Goal: Feedback & Contribution: Submit feedback/report problem

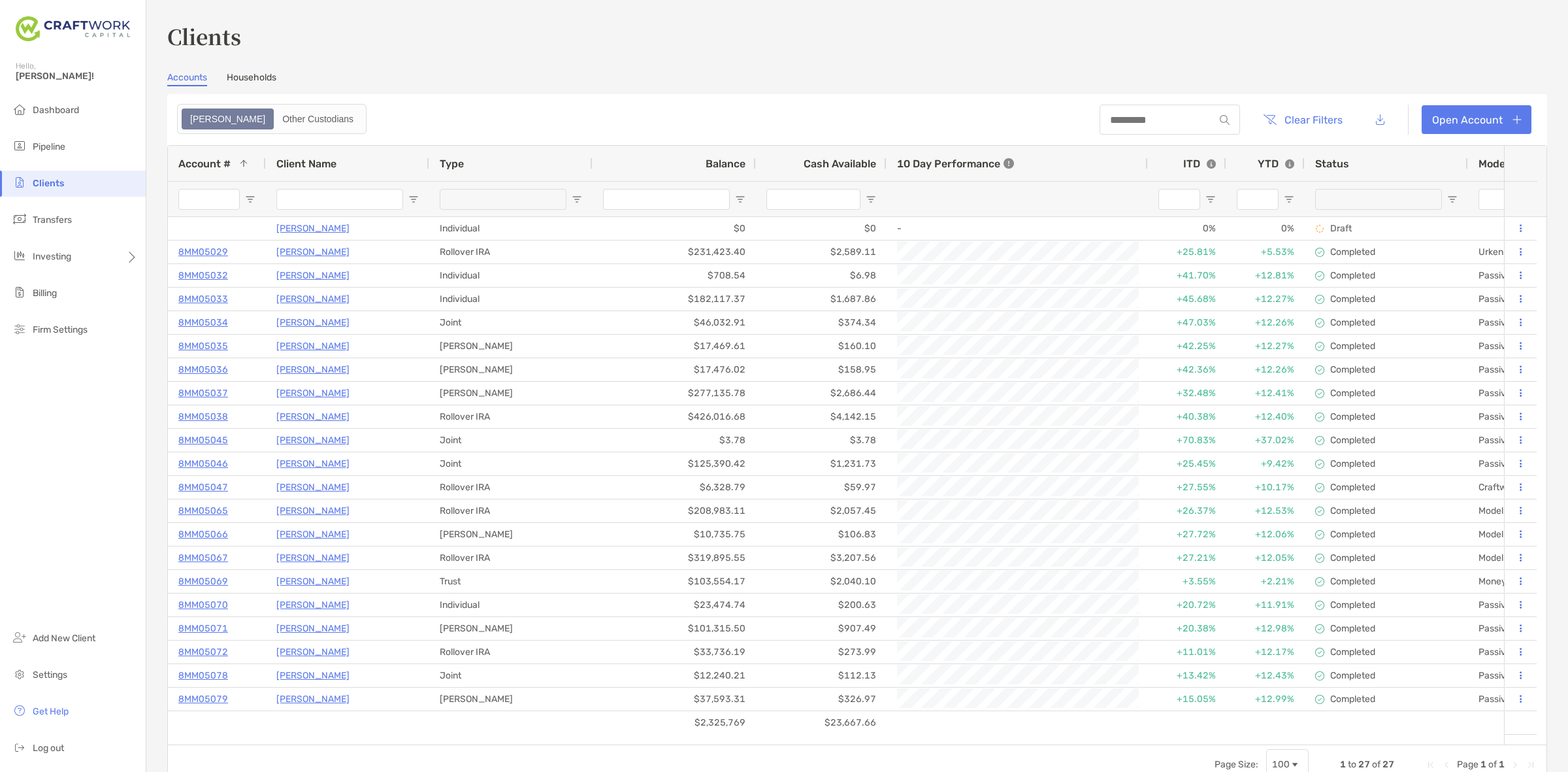
click at [74, 131] on ul "Dashboard Pipeline Clients Transfers Investing Billing Firm Settings" at bounding box center [73, 225] width 146 height 256
click at [73, 136] on li "Pipeline" at bounding box center [73, 147] width 146 height 26
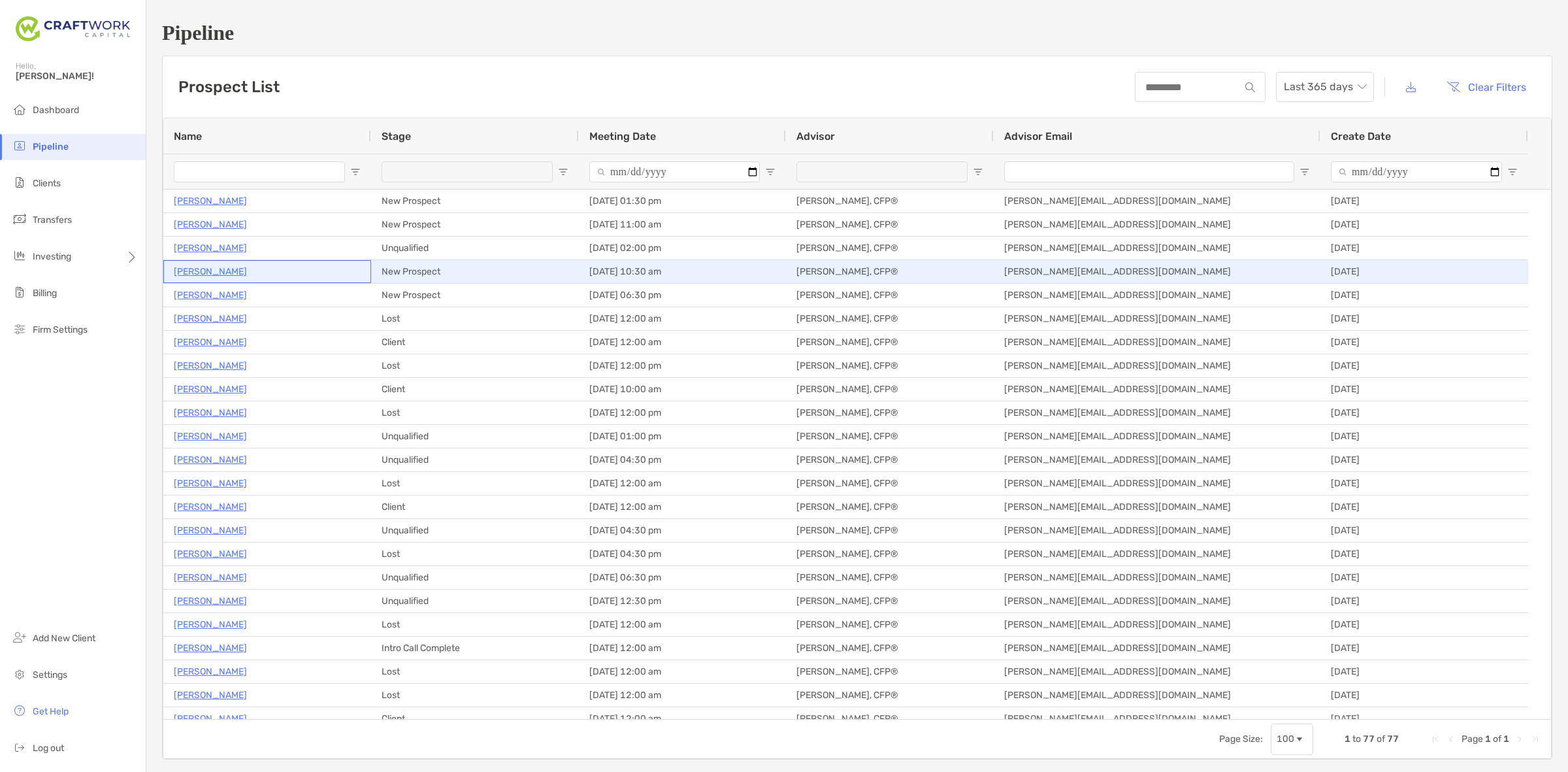
click at [183, 271] on p "[PERSON_NAME]" at bounding box center [210, 271] width 73 height 16
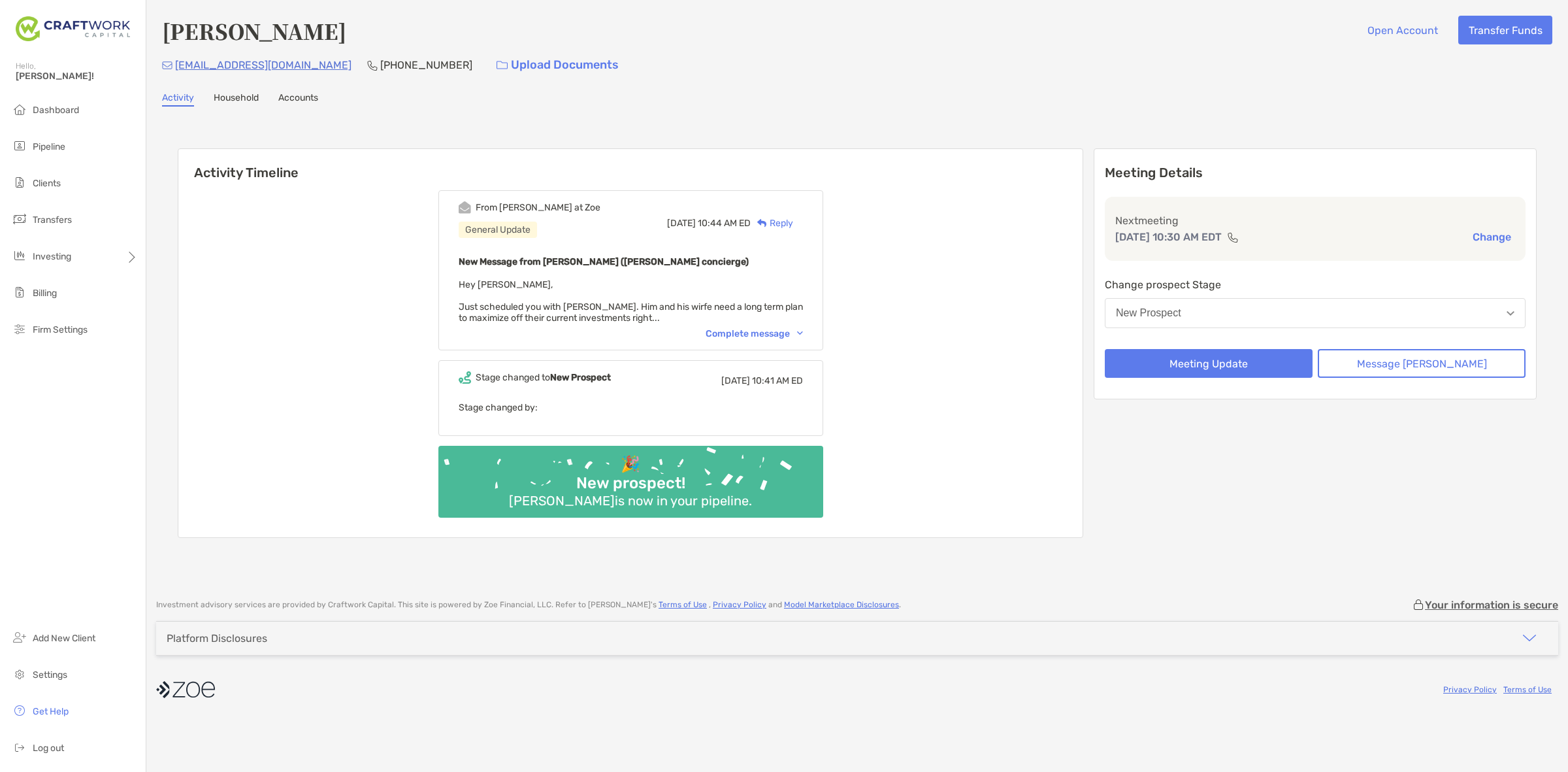
click at [765, 321] on div "From [PERSON_NAME] at Zoe General Update [DATE] 10:44 AM ED Reply New Message f…" at bounding box center [631, 270] width 385 height 160
click at [749, 321] on div "From [PERSON_NAME] at Zoe General Update [DATE] 10:44 AM ED Reply New Message f…" at bounding box center [631, 270] width 385 height 160
click at [749, 328] on div "Complete message" at bounding box center [754, 333] width 97 height 11
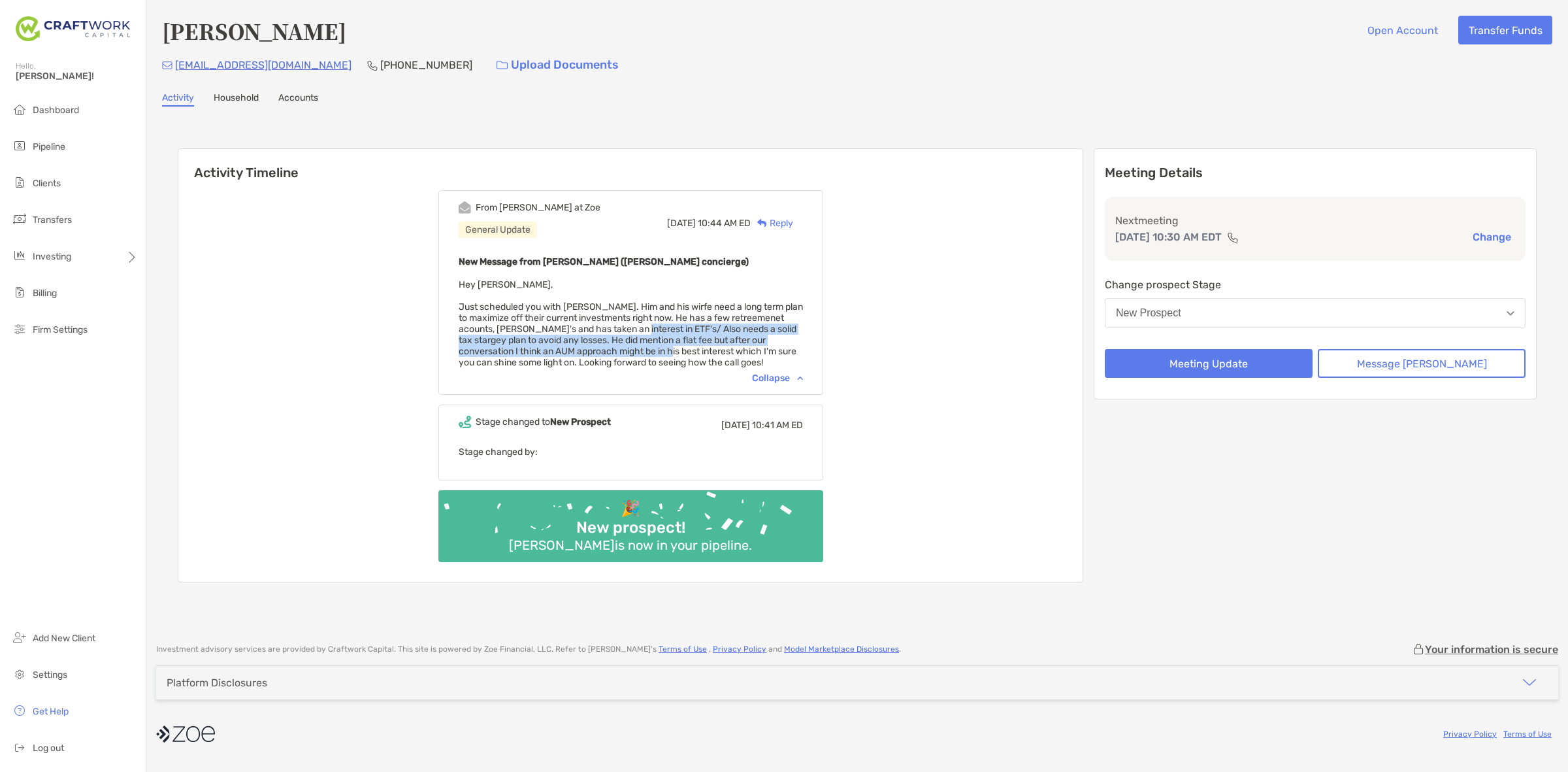
drag, startPoint x: 711, startPoint y: 331, endPoint x: 758, endPoint y: 344, distance: 48.8
click at [758, 344] on span "Hey [PERSON_NAME], Just scheduled you with [PERSON_NAME]. Him and his wirfe nee…" at bounding box center [630, 323] width 344 height 88
drag, startPoint x: 771, startPoint y: 346, endPoint x: 629, endPoint y: 311, distance: 146.2
click at [629, 311] on span "Hey Daniel, Just scheduled you with Bob. Him and his wirfe need a long term pla…" at bounding box center [630, 323] width 344 height 88
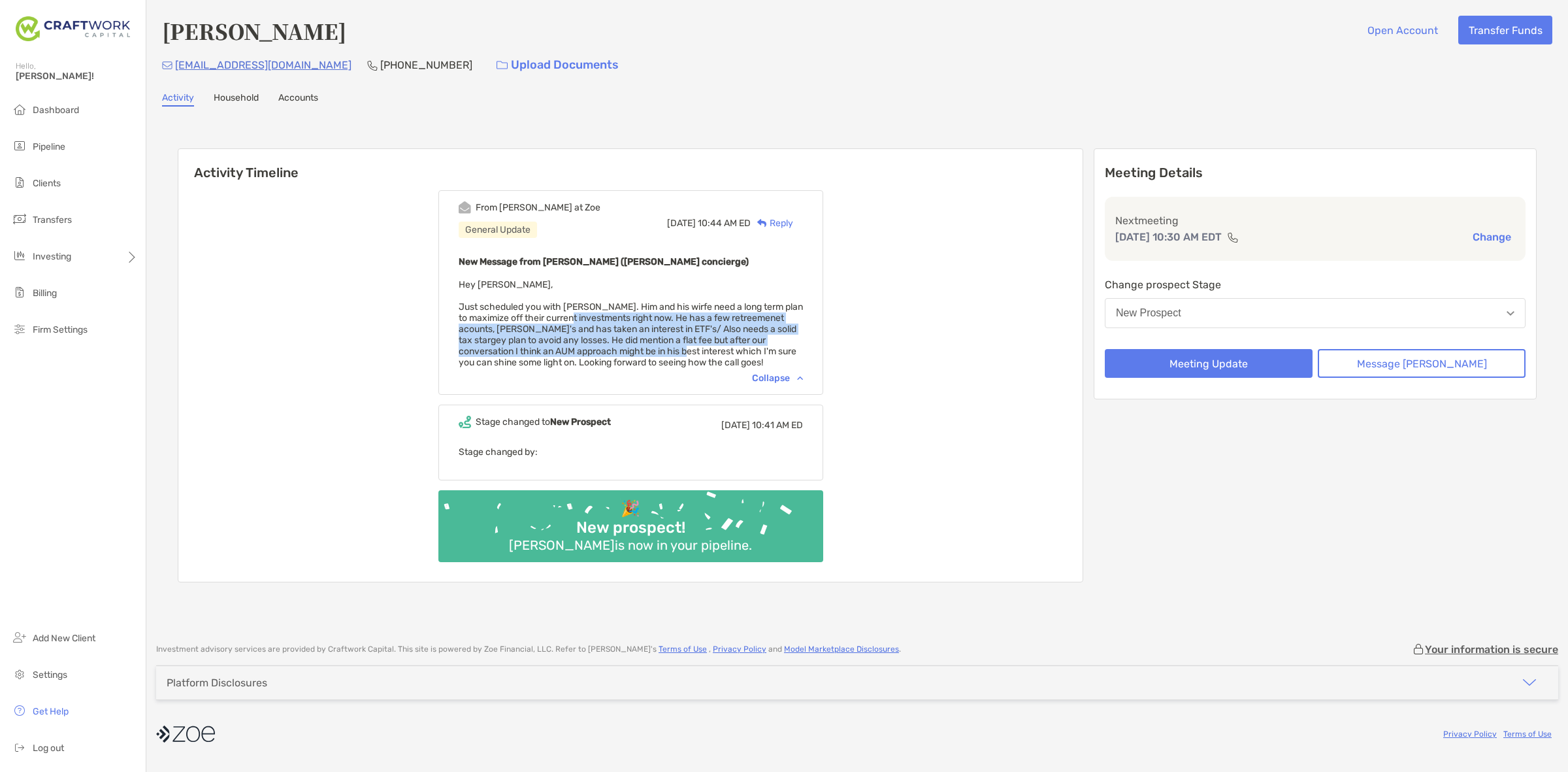
click at [629, 311] on span "Hey Daniel, Just scheduled you with Bob. Him and his wirfe need a long term pla…" at bounding box center [630, 323] width 344 height 88
drag, startPoint x: 629, startPoint y: 311, endPoint x: 690, endPoint y: 337, distance: 66.3
click at [690, 337] on span "Hey Daniel, Just scheduled you with Bob. Him and his wirfe need a long term pla…" at bounding box center [630, 323] width 344 height 88
drag, startPoint x: 696, startPoint y: 342, endPoint x: 655, endPoint y: 331, distance: 42.4
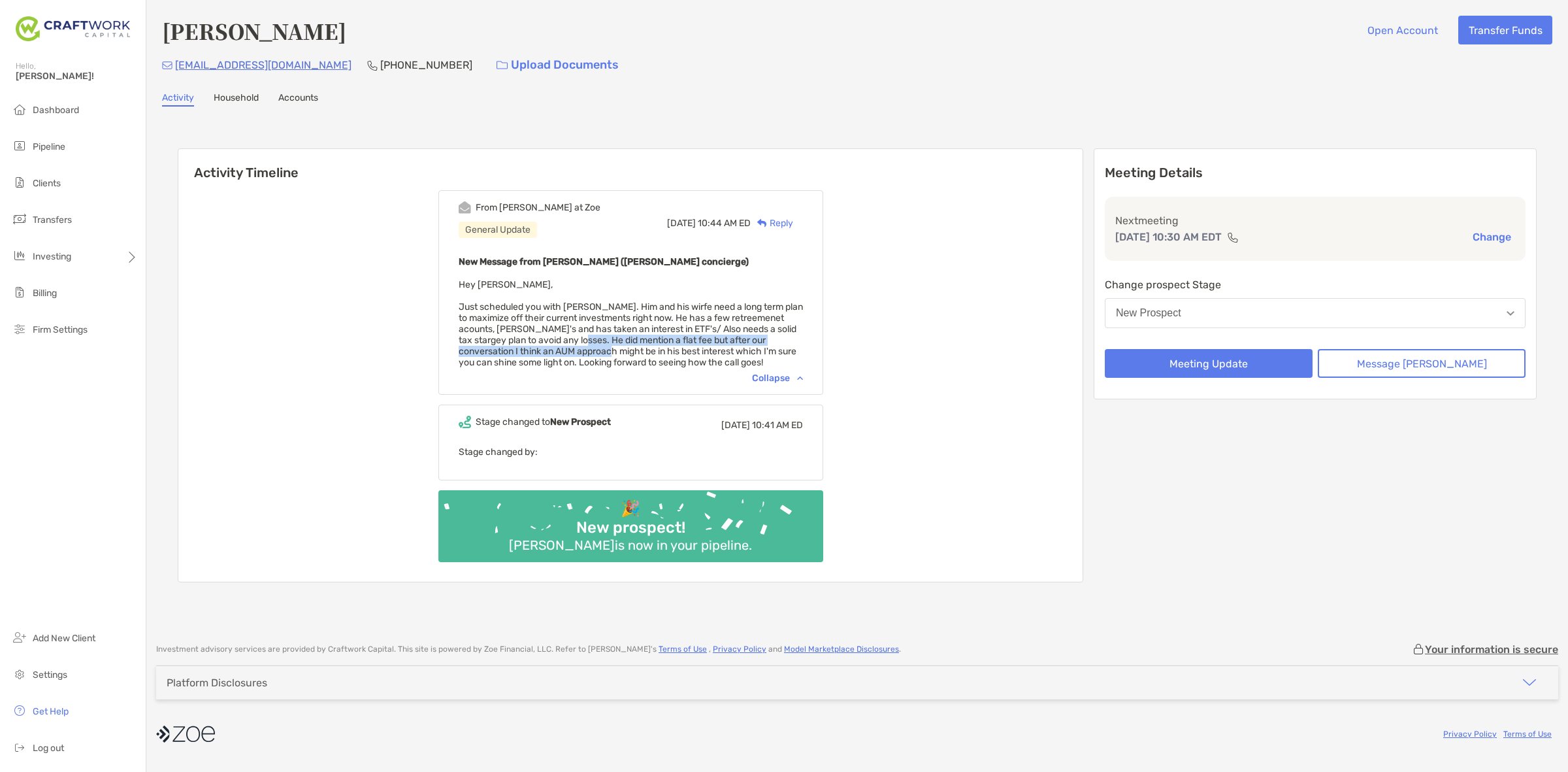
click at [657, 331] on span "Hey Daniel, Just scheduled you with Bob. Him and his wirfe need a long term pla…" at bounding box center [630, 323] width 344 height 88
click at [655, 331] on span "Hey Daniel, Just scheduled you with Bob. Him and his wirfe need a long term pla…" at bounding box center [630, 323] width 344 height 88
drag, startPoint x: 655, startPoint y: 331, endPoint x: 726, endPoint y: 346, distance: 72.6
click at [726, 346] on span "Hey Daniel, Just scheduled you with Bob. Him and his wirfe need a long term pla…" at bounding box center [630, 323] width 344 height 88
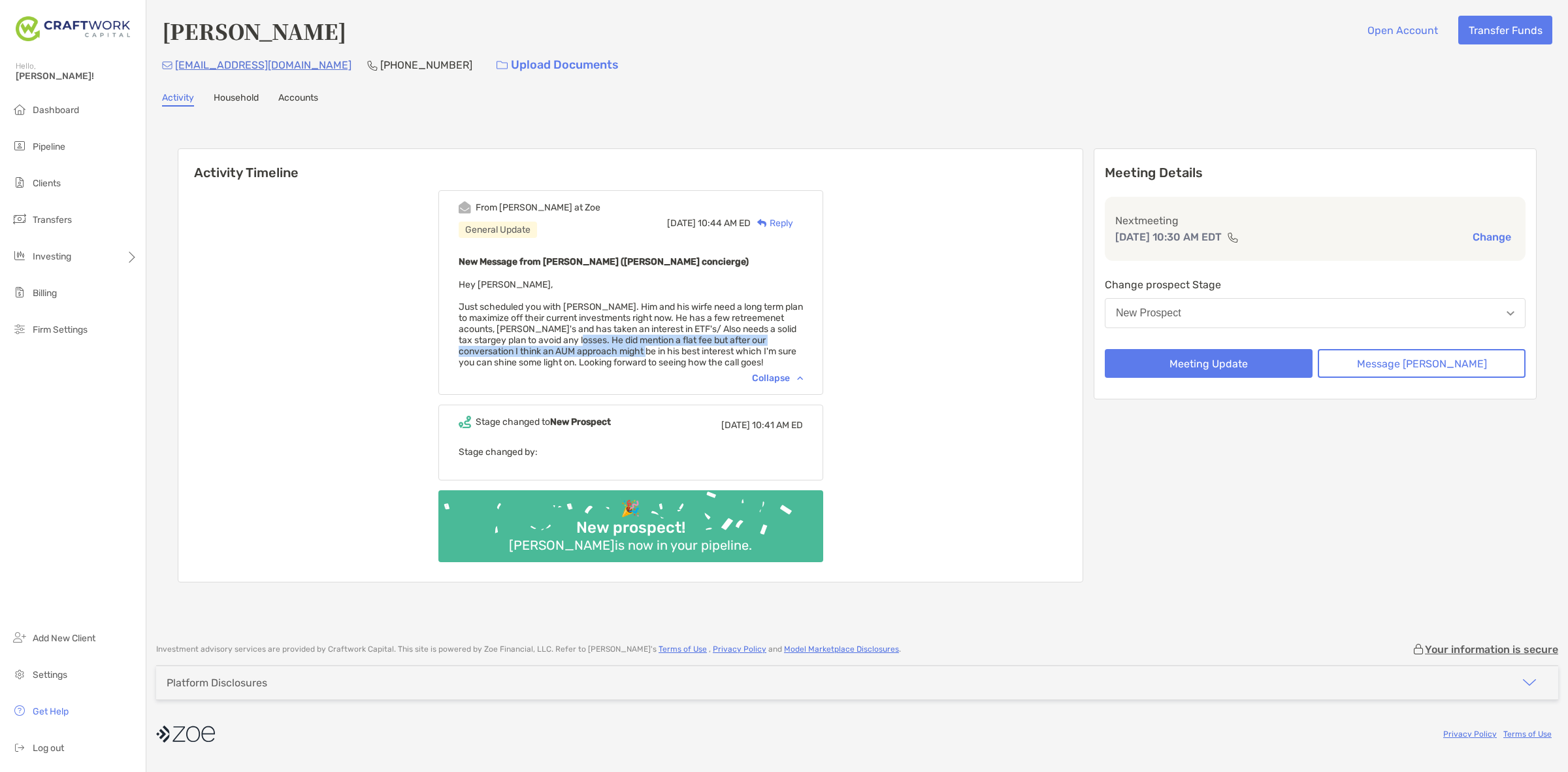
drag, startPoint x: 726, startPoint y: 346, endPoint x: 678, endPoint y: 340, distance: 48.4
click at [678, 340] on span "Hey Daniel, Just scheduled you with Bob. Him and his wirfe need a long term pla…" at bounding box center [630, 323] width 344 height 88
drag, startPoint x: 293, startPoint y: 65, endPoint x: 175, endPoint y: 76, distance: 118.5
click at [175, 76] on div "bsonko225@gmail.com (814) 812-9458 Upload Documents" at bounding box center [857, 64] width 1390 height 28
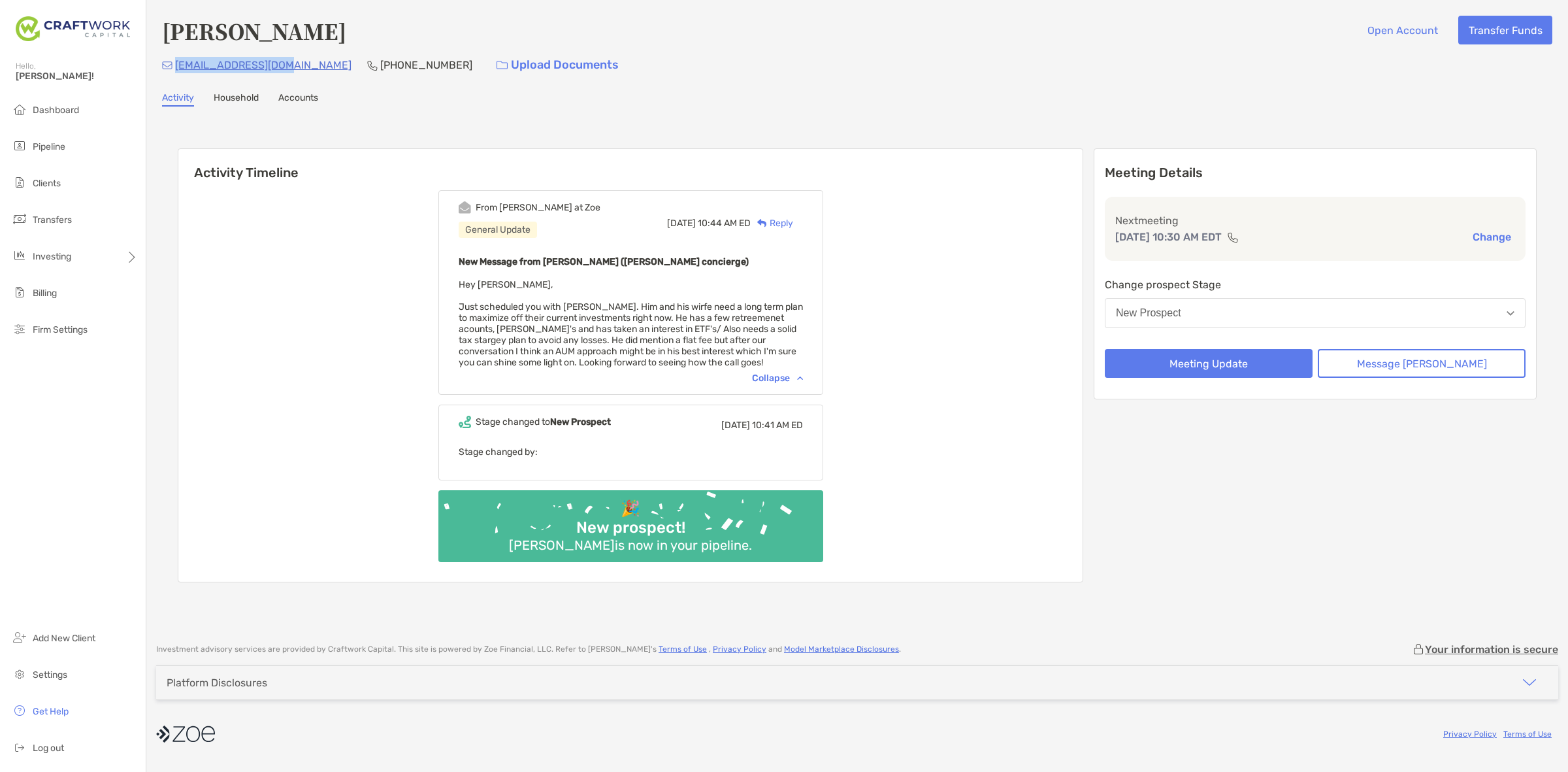
copy p "bsonko225@gmail.com"
drag, startPoint x: 391, startPoint y: 70, endPoint x: 312, endPoint y: 80, distance: 79.6
click at [312, 80] on div "Bob Sanko Open Account Transfer Funds bsonko225@gmail.com (814) 812-9458 Upload…" at bounding box center [857, 315] width 1422 height 630
copy p "(814) 812-9458"
click at [801, 374] on div "Collapse" at bounding box center [777, 378] width 51 height 11
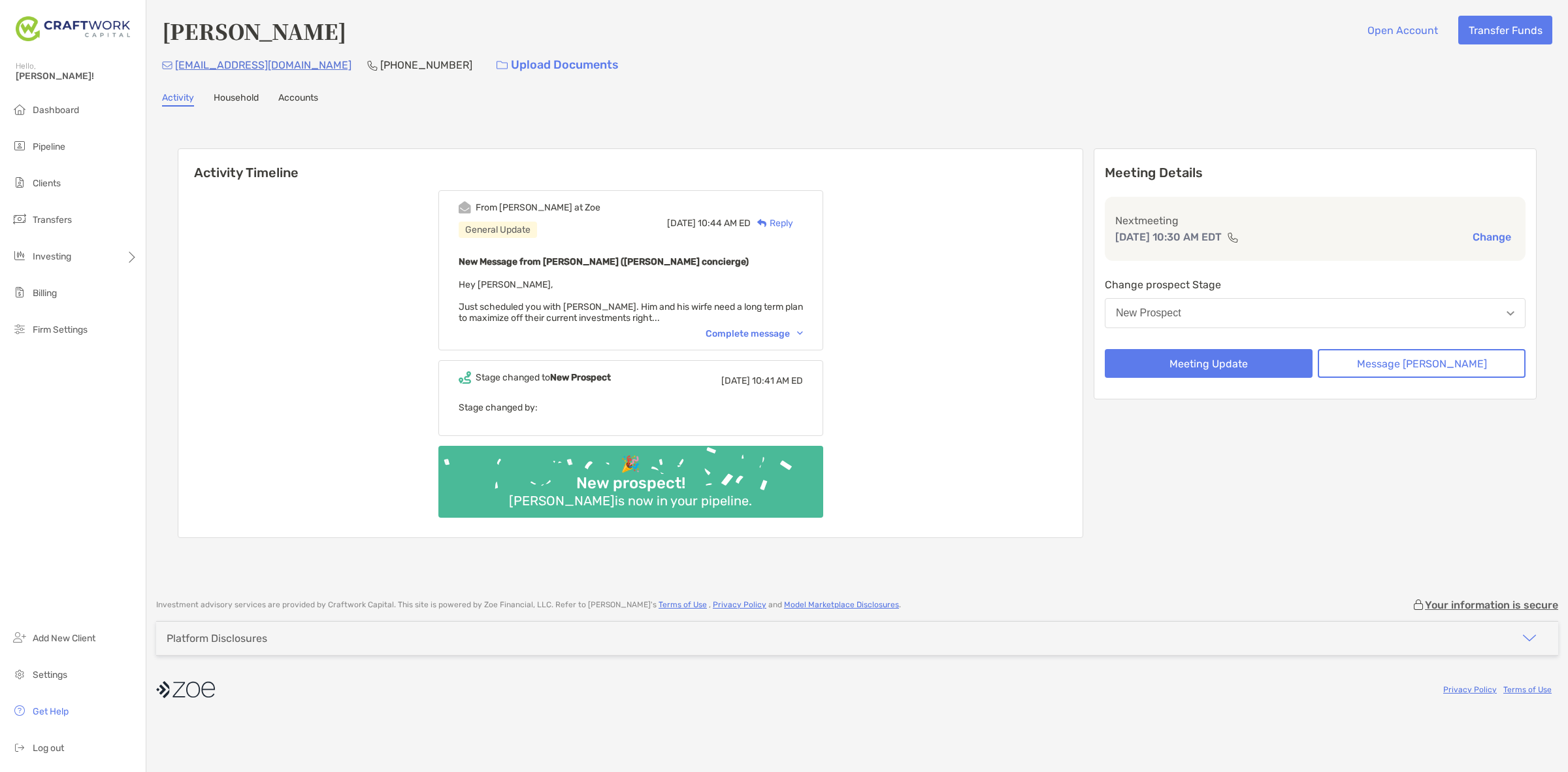
click at [789, 318] on div "New Message from Ariella Pelleriti (Zoe concierge) Hey Daniel, Just scheduled y…" at bounding box center [630, 288] width 344 height 70
click at [785, 328] on div "Complete message" at bounding box center [754, 333] width 97 height 11
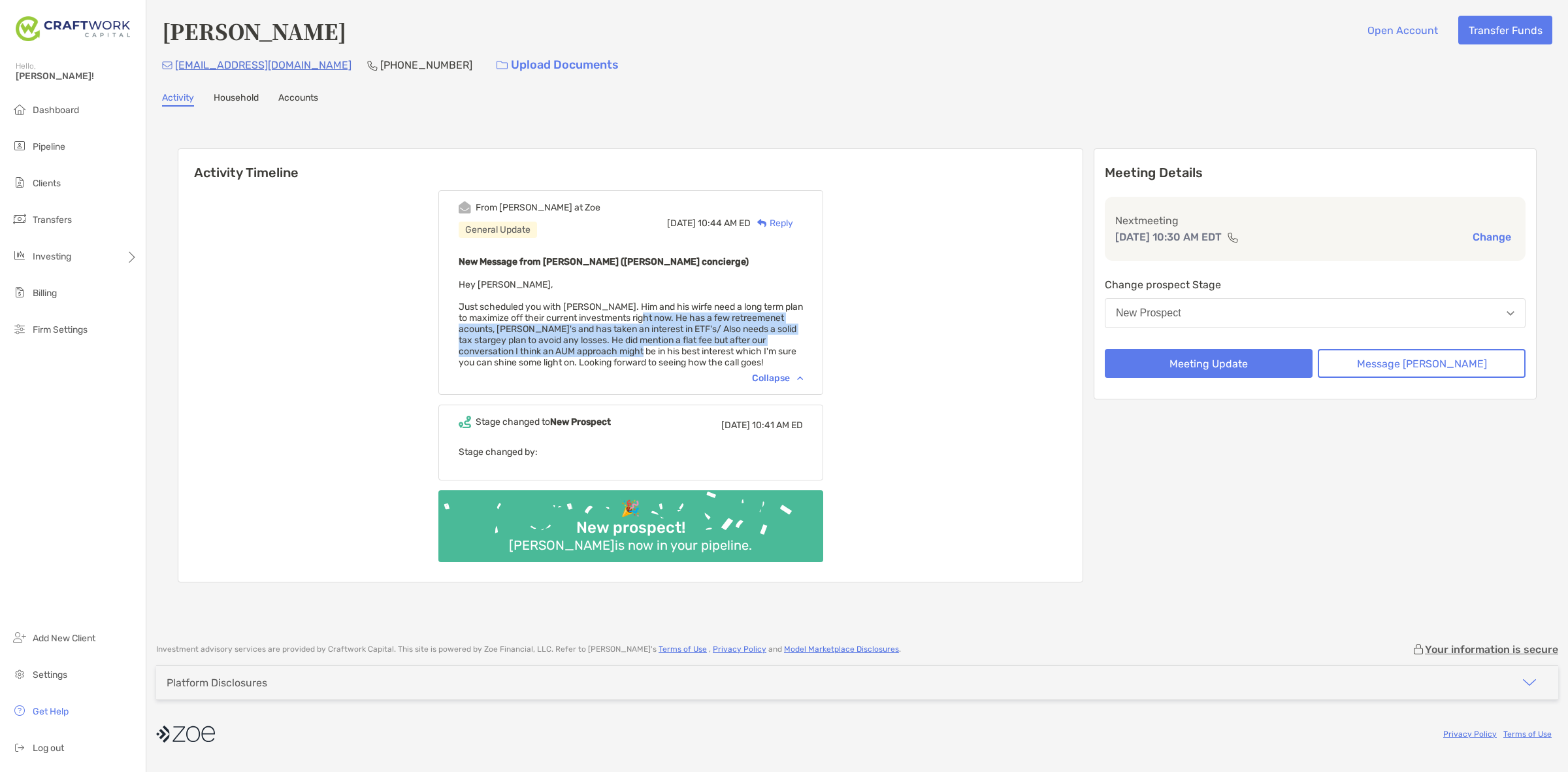
drag, startPoint x: 703, startPoint y: 319, endPoint x: 726, endPoint y: 343, distance: 33.2
click at [726, 343] on span "Hey Daniel, Just scheduled you with Bob. Him and his wirfe need a long term pla…" at bounding box center [630, 323] width 344 height 88
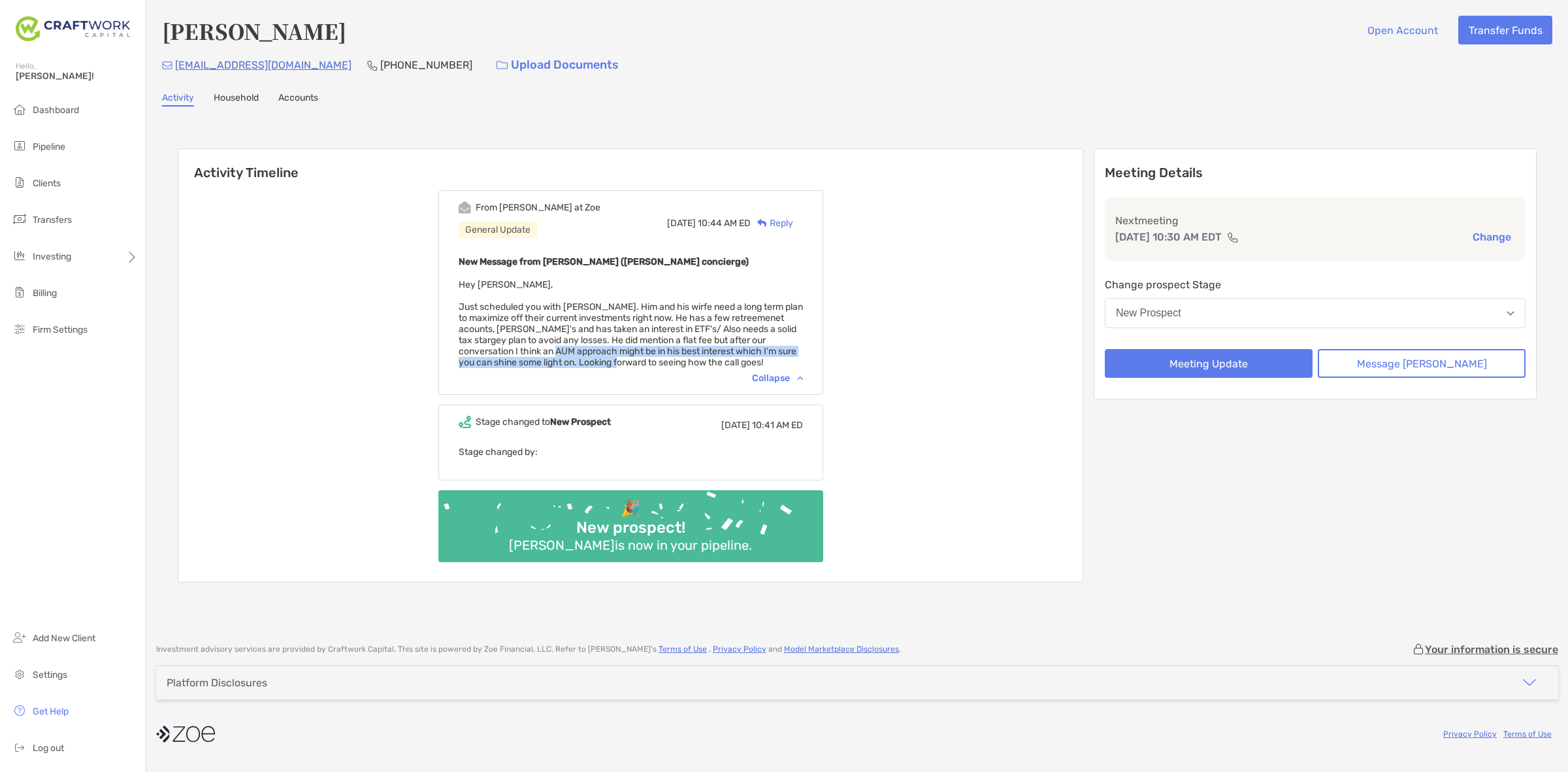
drag, startPoint x: 726, startPoint y: 351, endPoint x: 651, endPoint y: 343, distance: 75.4
click at [651, 343] on span "Hey Daniel, Just scheduled you with Bob. Him and his wirfe need a long term pla…" at bounding box center [630, 323] width 344 height 88
click at [652, 343] on span "Hey Daniel, Just scheduled you with Bob. Him and his wirfe need a long term pla…" at bounding box center [630, 323] width 344 height 88
drag, startPoint x: 694, startPoint y: 351, endPoint x: 629, endPoint y: 328, distance: 68.9
click at [629, 328] on span "Hey Daniel, Just scheduled you with Bob. Him and his wirfe need a long term pla…" at bounding box center [630, 323] width 344 height 88
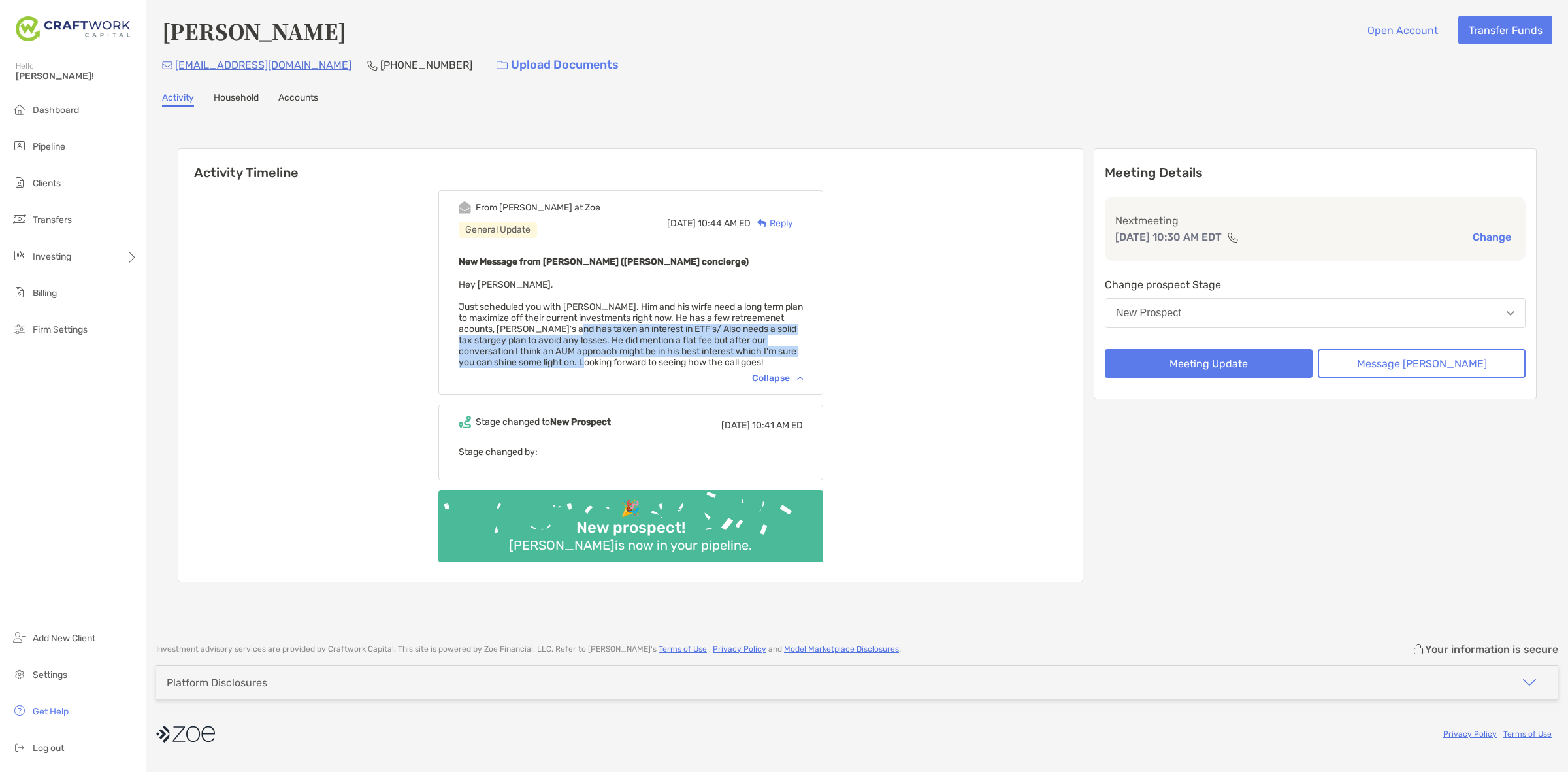
click at [629, 327] on span "Hey Daniel, Just scheduled you with Bob. Him and his wirfe need a long term pla…" at bounding box center [630, 323] width 344 height 88
drag, startPoint x: 629, startPoint y: 327, endPoint x: 599, endPoint y: 327, distance: 30.0
click at [599, 327] on span "Hey Daniel, Just scheduled you with Bob. Him and his wirfe need a long term pla…" at bounding box center [630, 323] width 344 height 88
drag, startPoint x: 827, startPoint y: 355, endPoint x: 650, endPoint y: 324, distance: 179.7
click at [648, 324] on div "From Ariella at Zoe General Update Mon, Aug 25 10:44 AM ED Reply New Message fr…" at bounding box center [631, 292] width 385 height 204
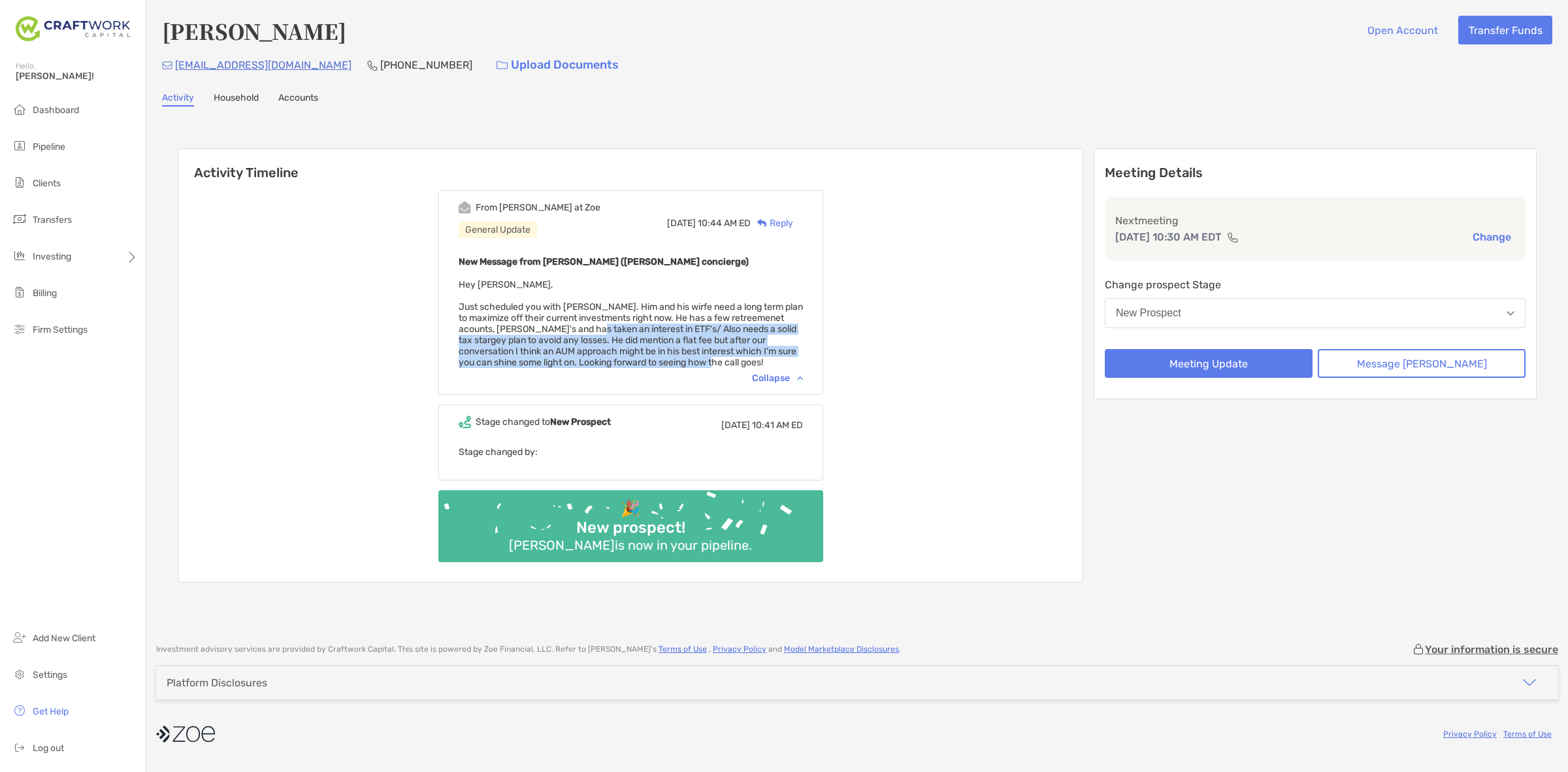
click at [651, 324] on span "Hey Daniel, Just scheduled you with Bob. Him and his wirfe need a long term pla…" at bounding box center [630, 323] width 344 height 88
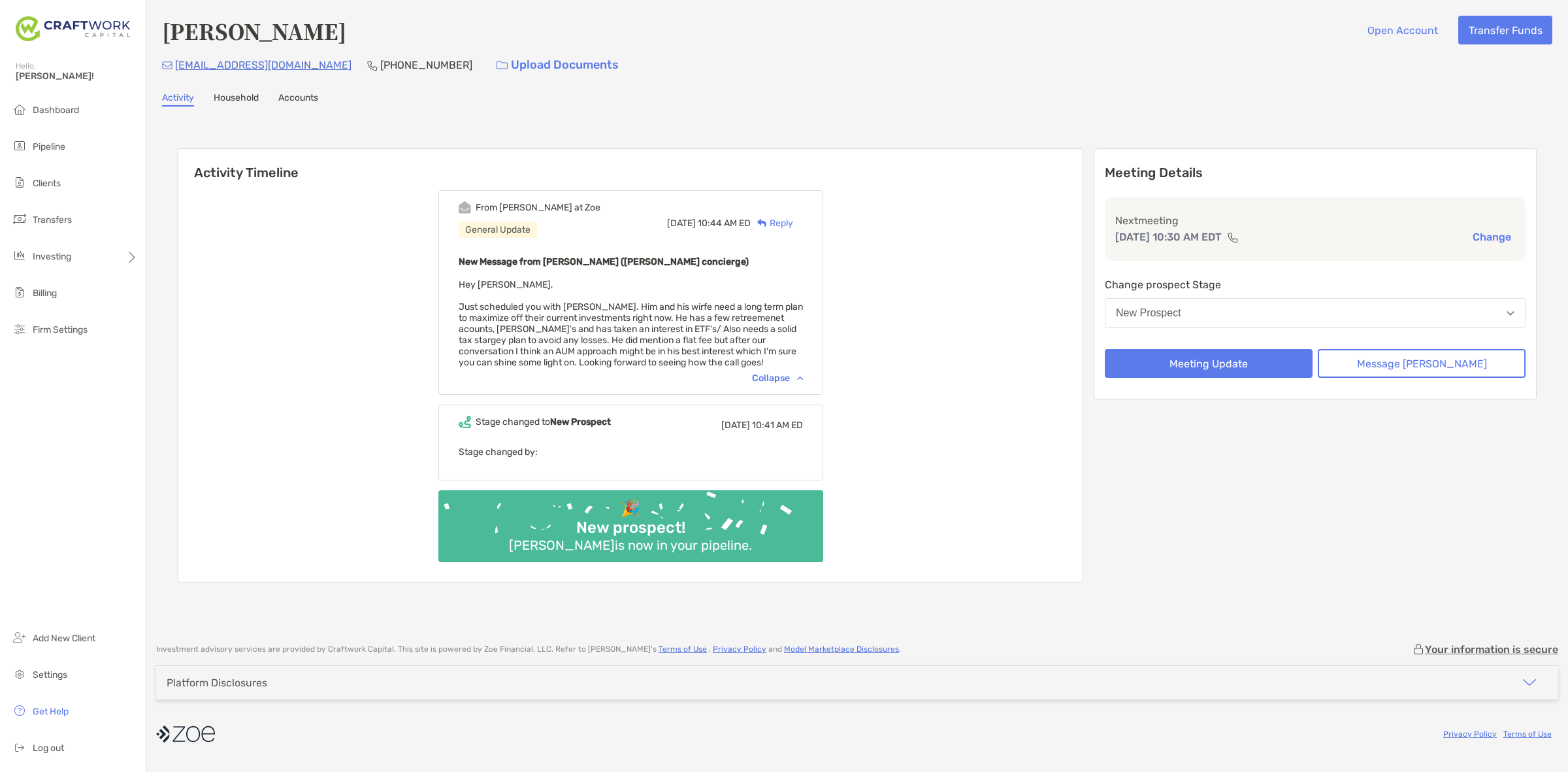
click at [798, 374] on div "Collapse" at bounding box center [777, 378] width 51 height 11
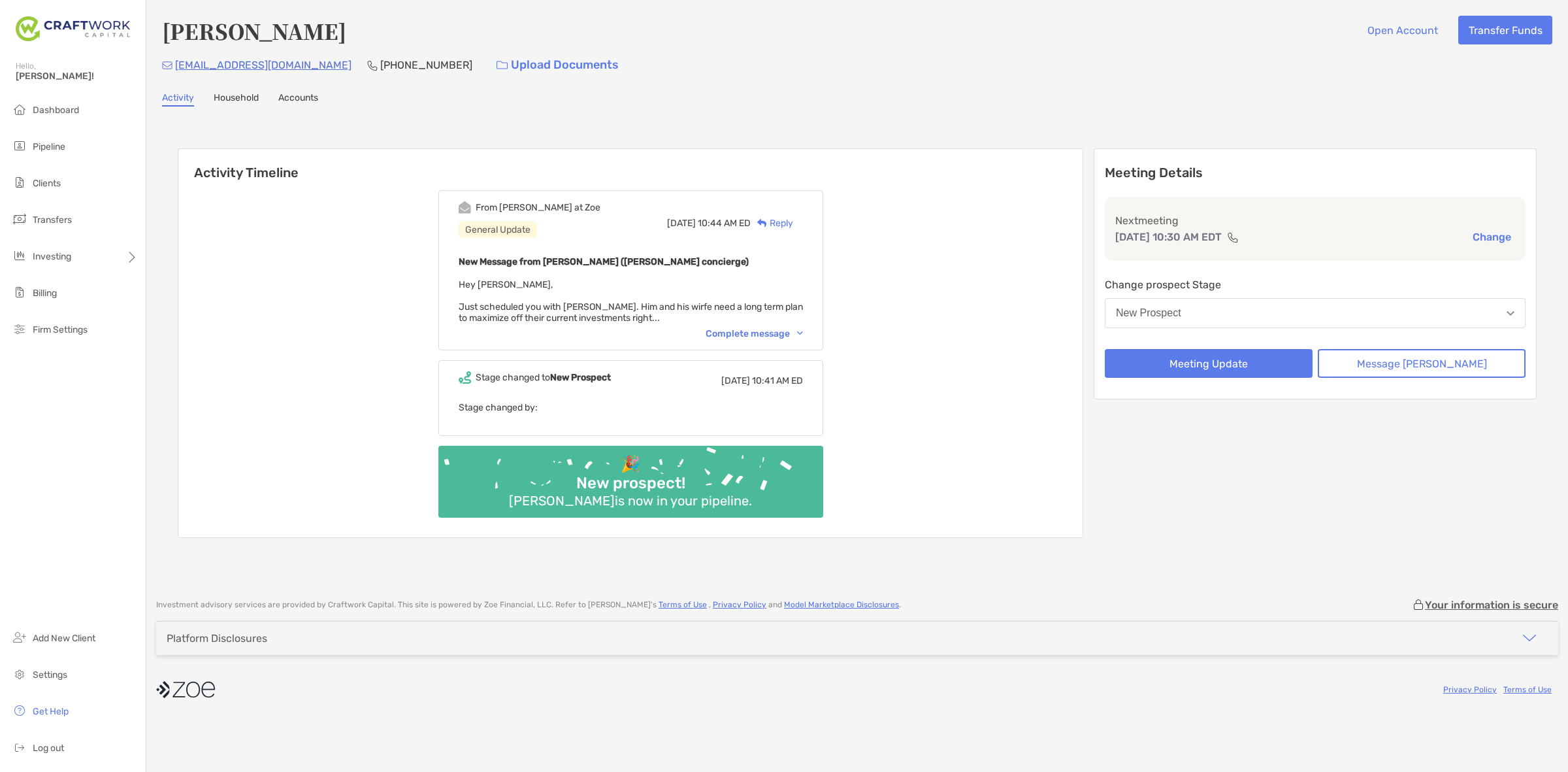
click at [802, 331] on div "Complete message" at bounding box center [754, 333] width 97 height 11
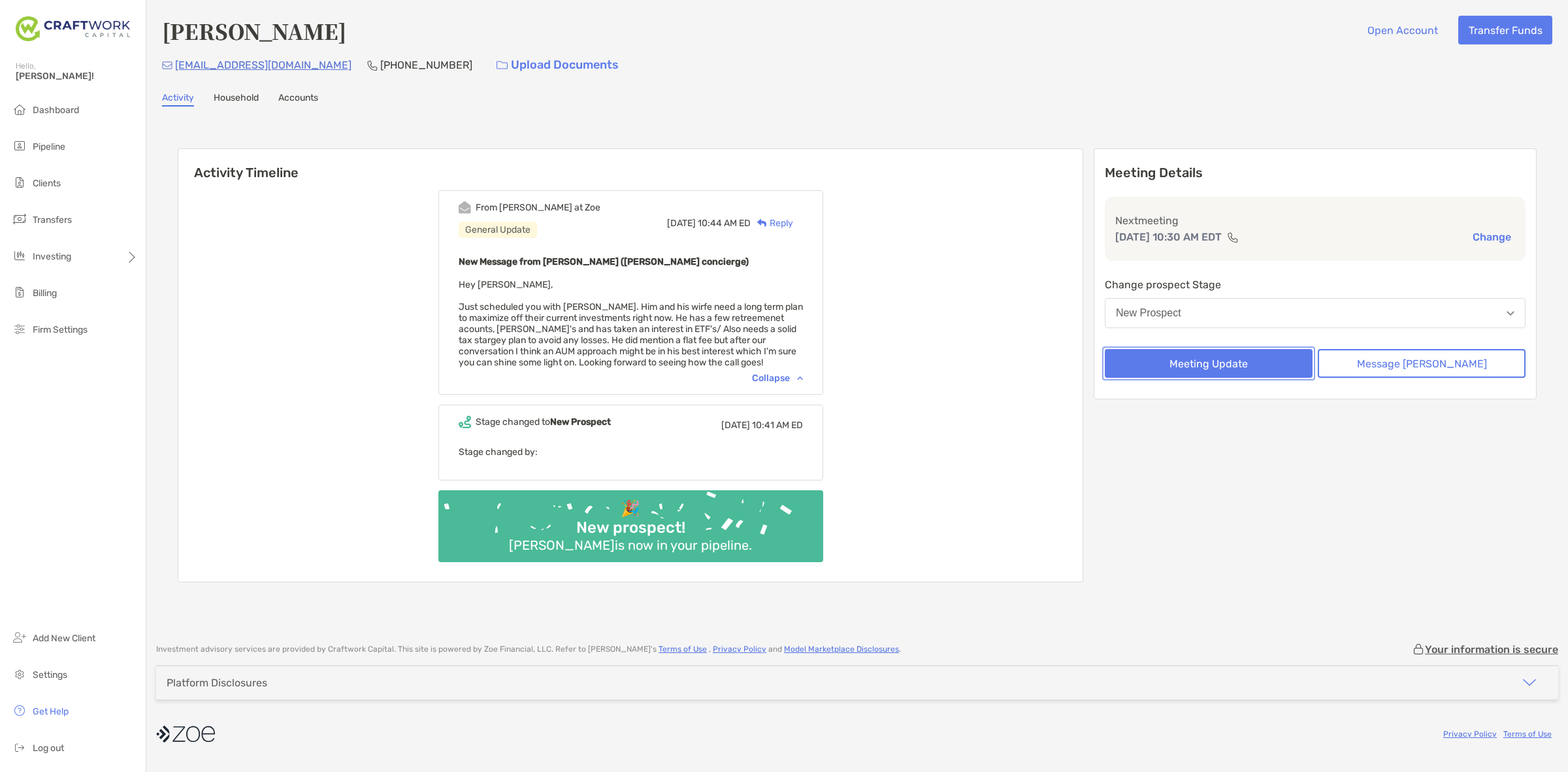
click at [1218, 351] on button "Meeting Update" at bounding box center [1209, 362] width 208 height 28
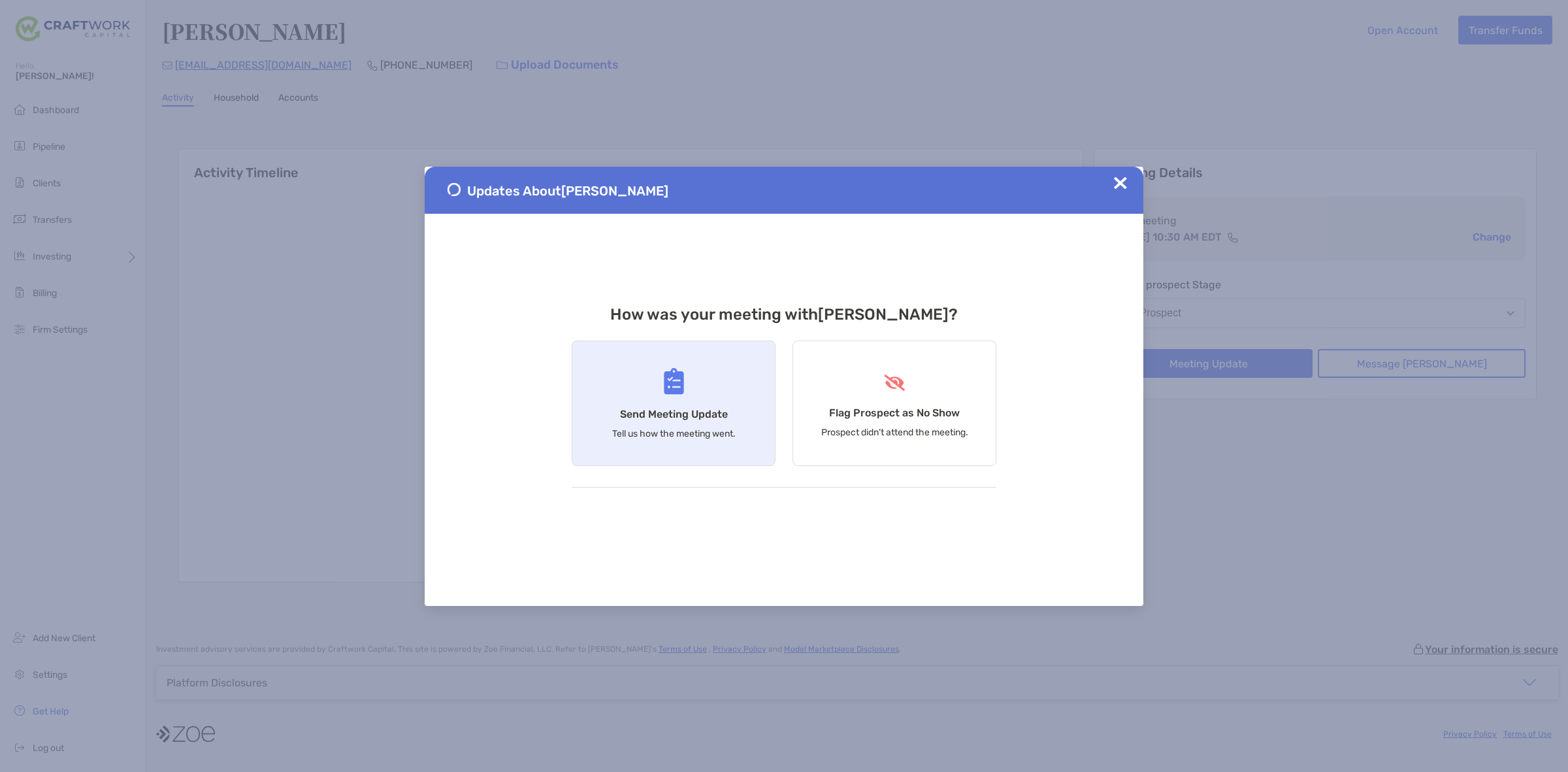
click at [707, 376] on div "Send Meeting Update Tell us how the meeting went." at bounding box center [673, 403] width 204 height 125
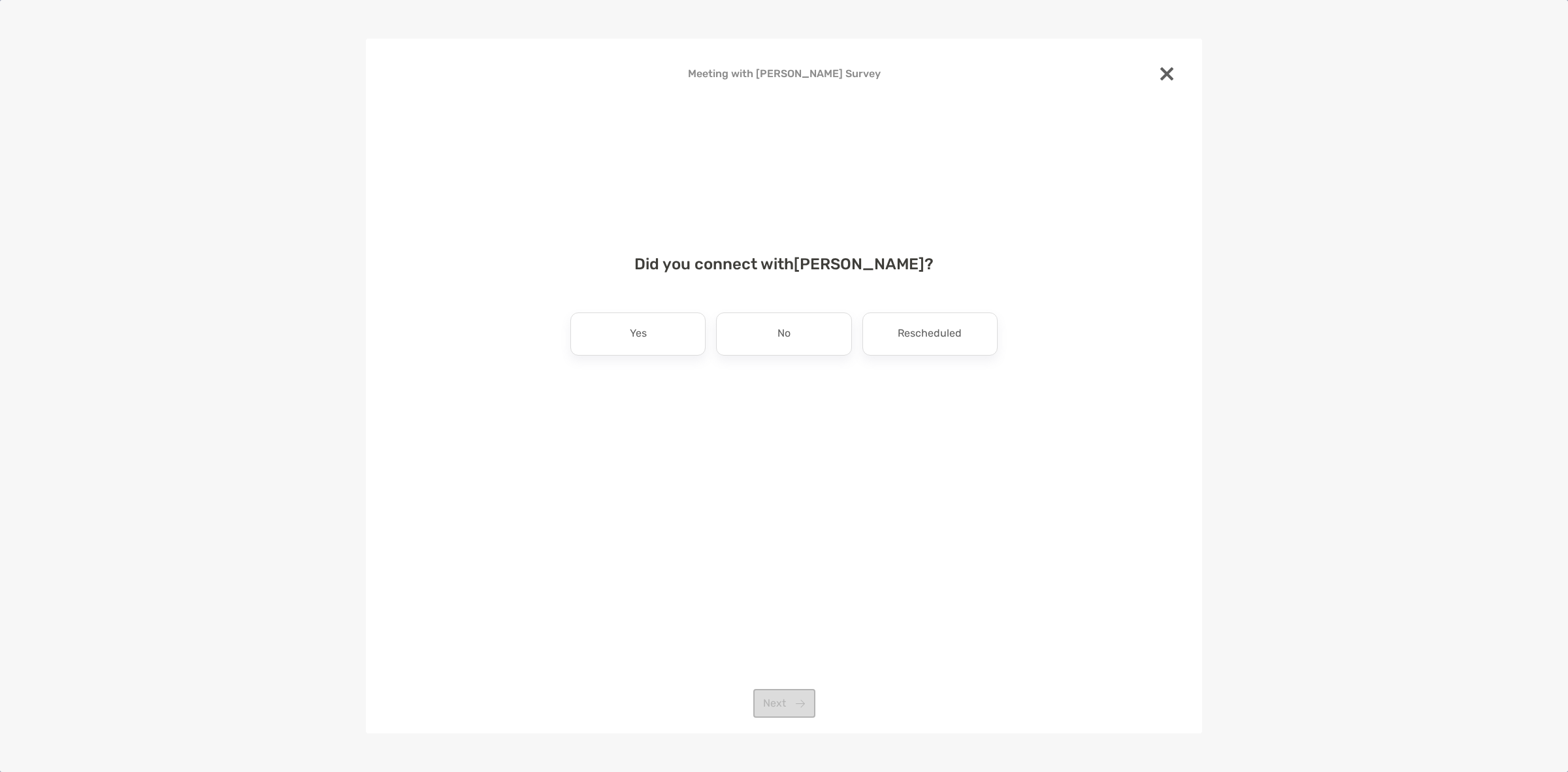
click at [690, 335] on div "Yes" at bounding box center [638, 334] width 136 height 43
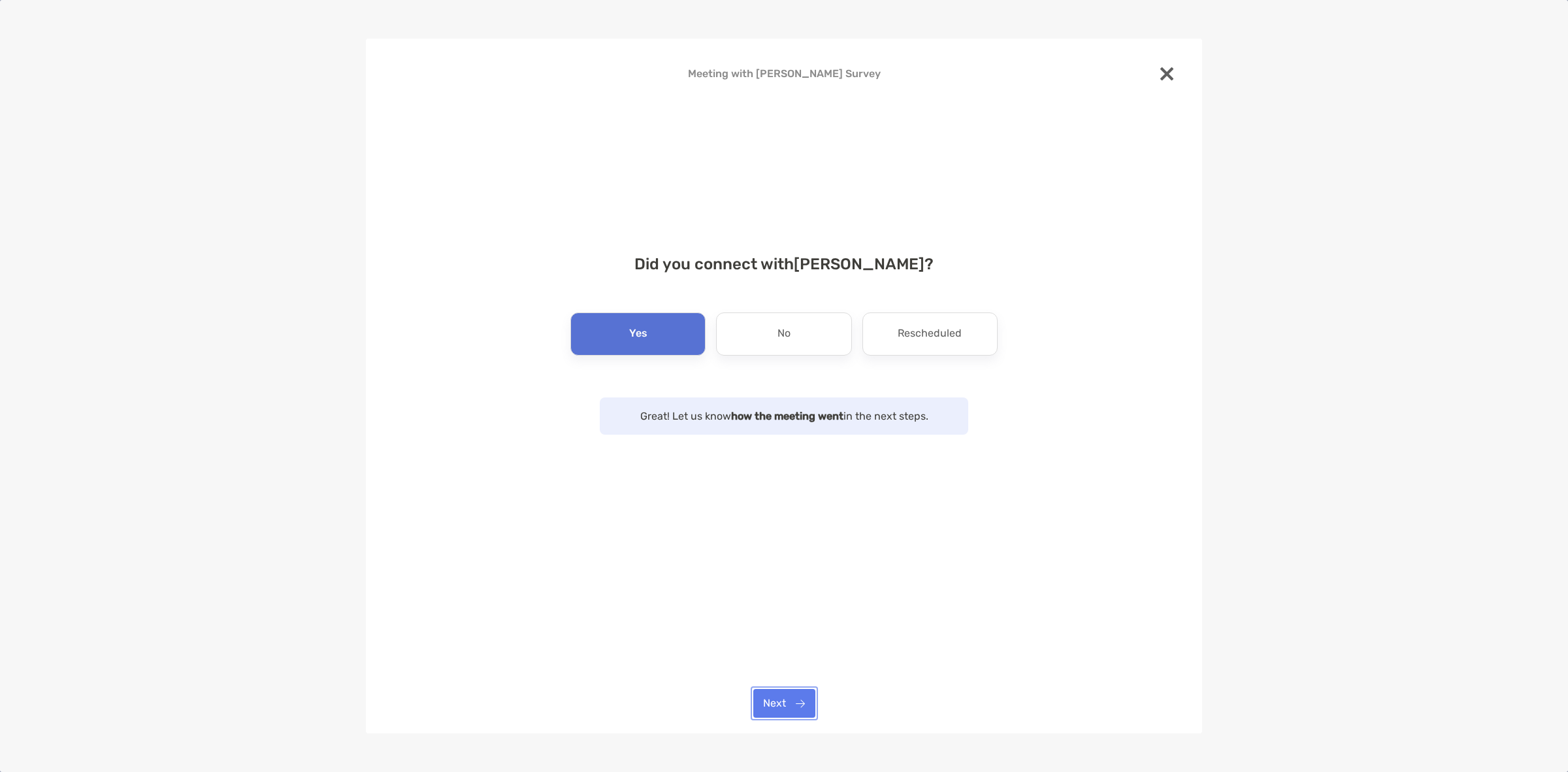
click at [785, 698] on button "Next" at bounding box center [784, 702] width 62 height 28
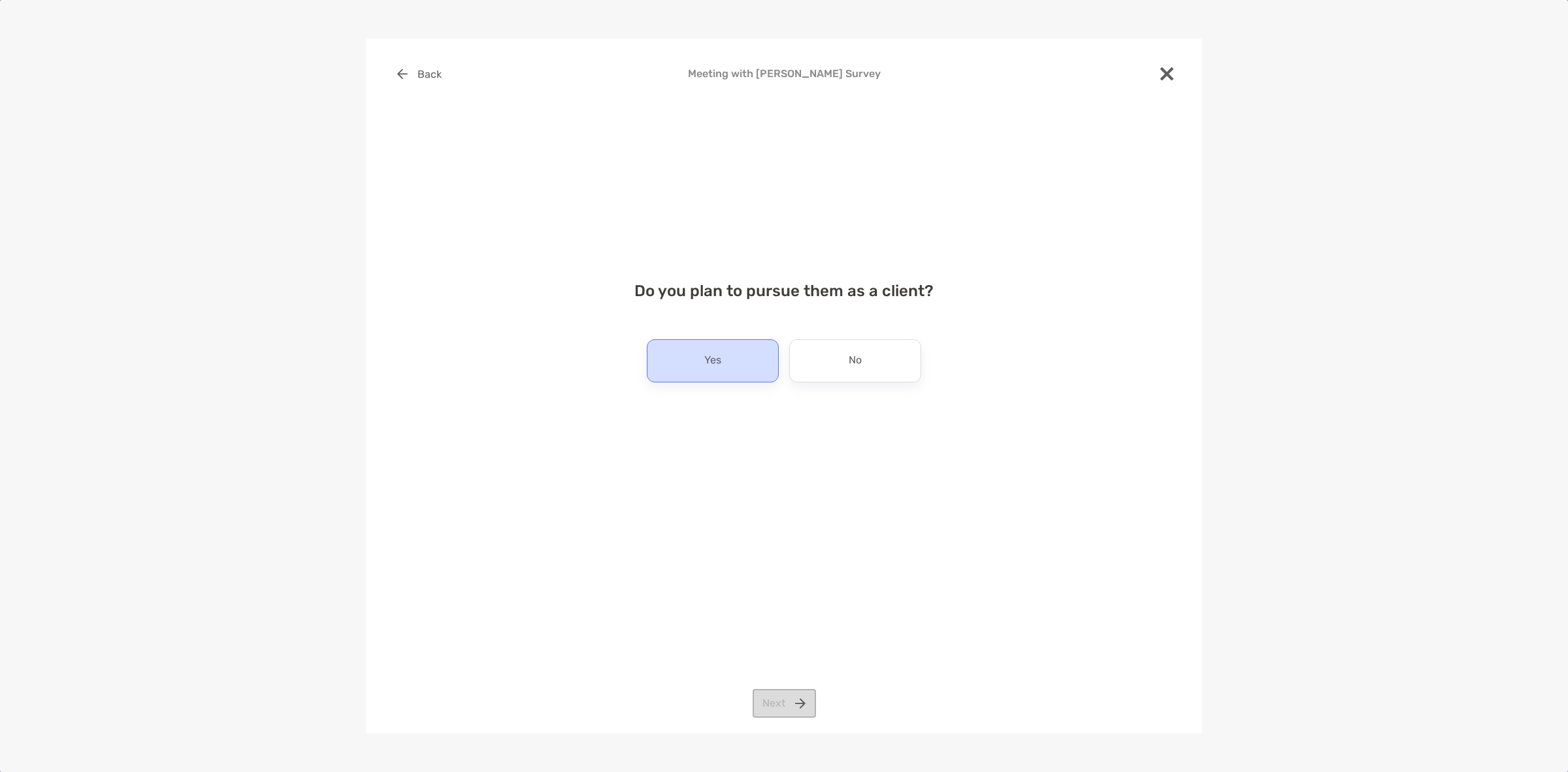
click at [760, 350] on div "Yes" at bounding box center [713, 361] width 132 height 43
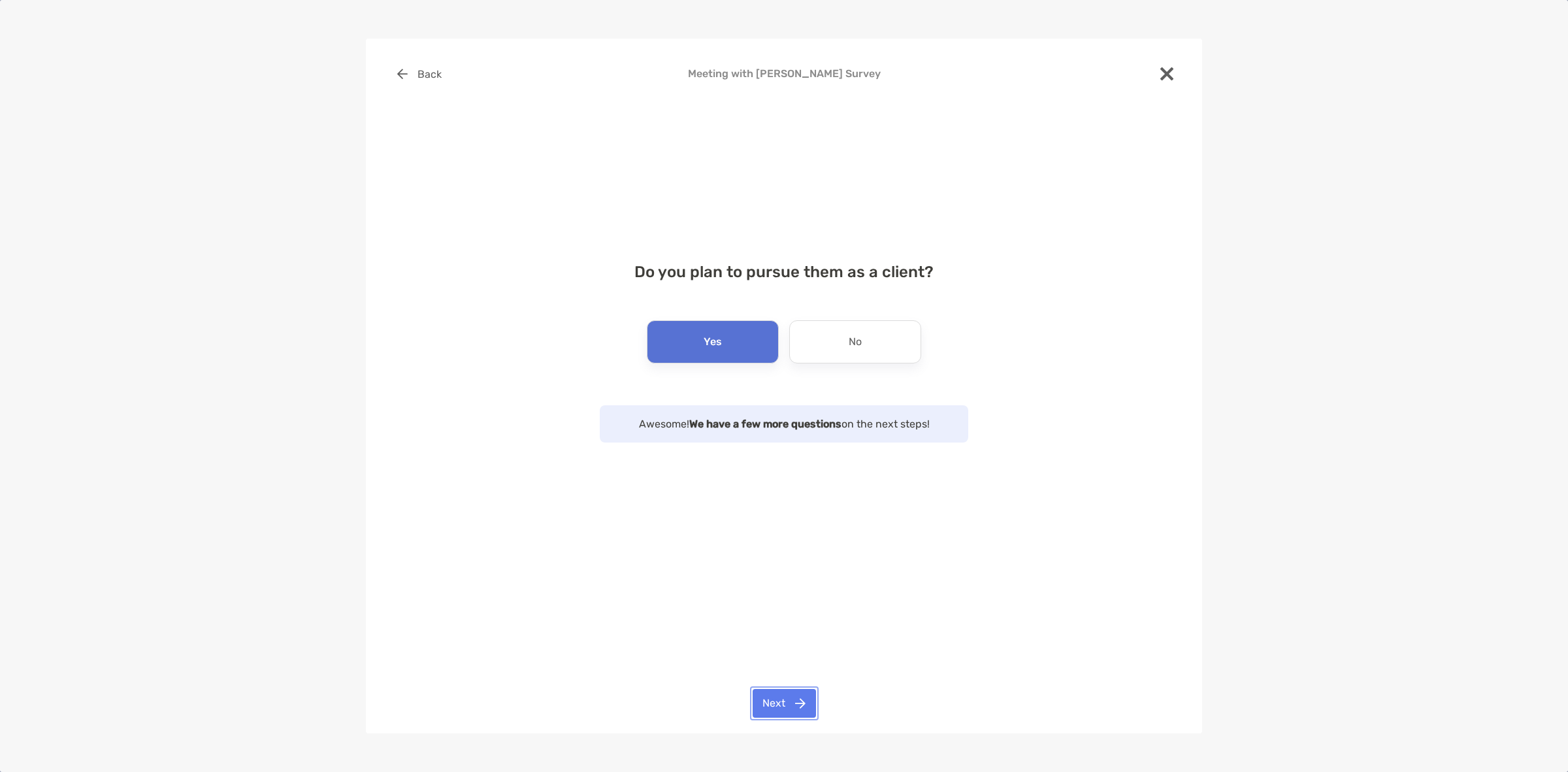
click at [791, 702] on button "Next" at bounding box center [785, 702] width 64 height 28
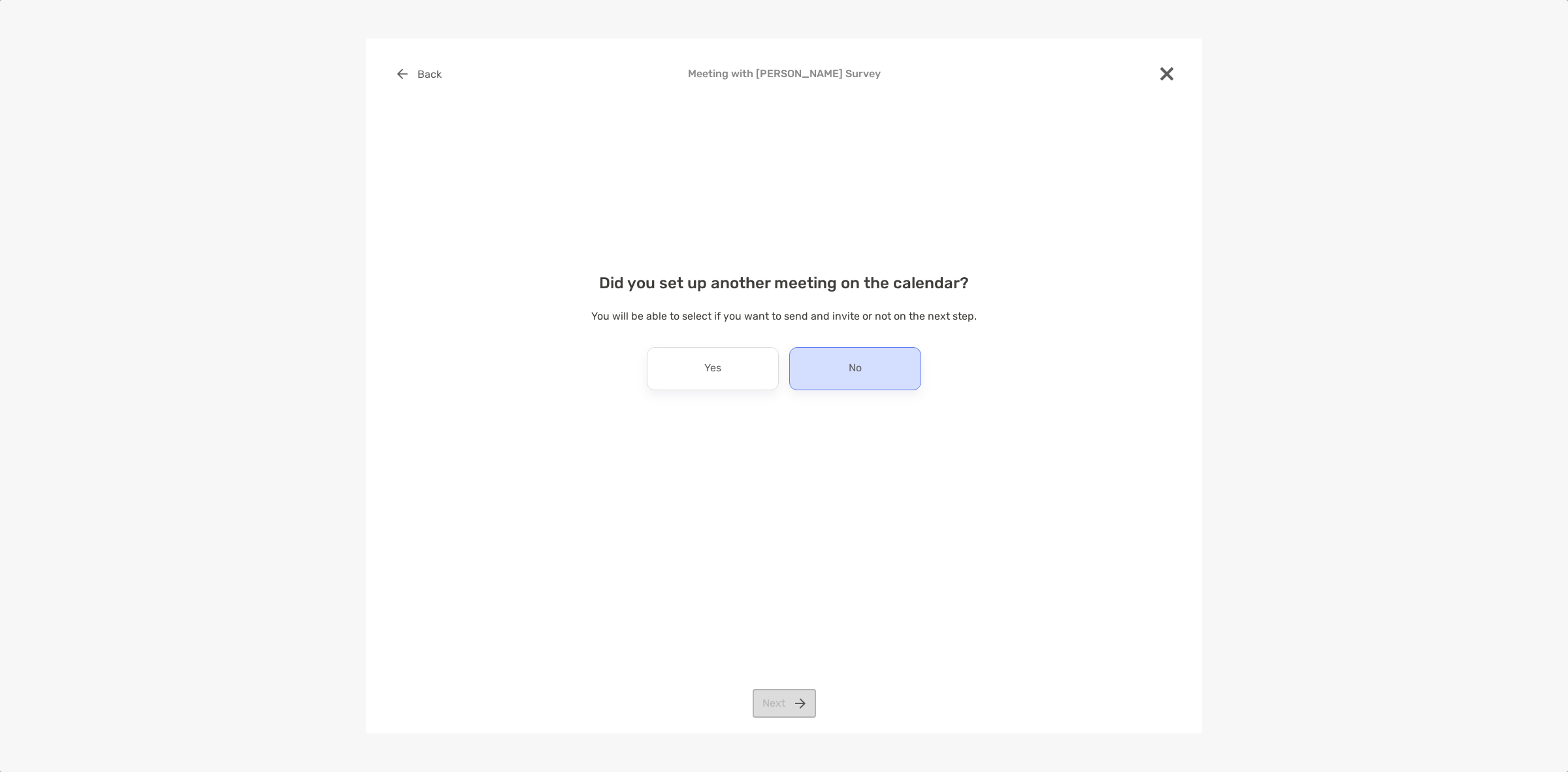
click at [818, 366] on div "No" at bounding box center [855, 368] width 132 height 43
click at [776, 711] on button "Next" at bounding box center [785, 702] width 64 height 28
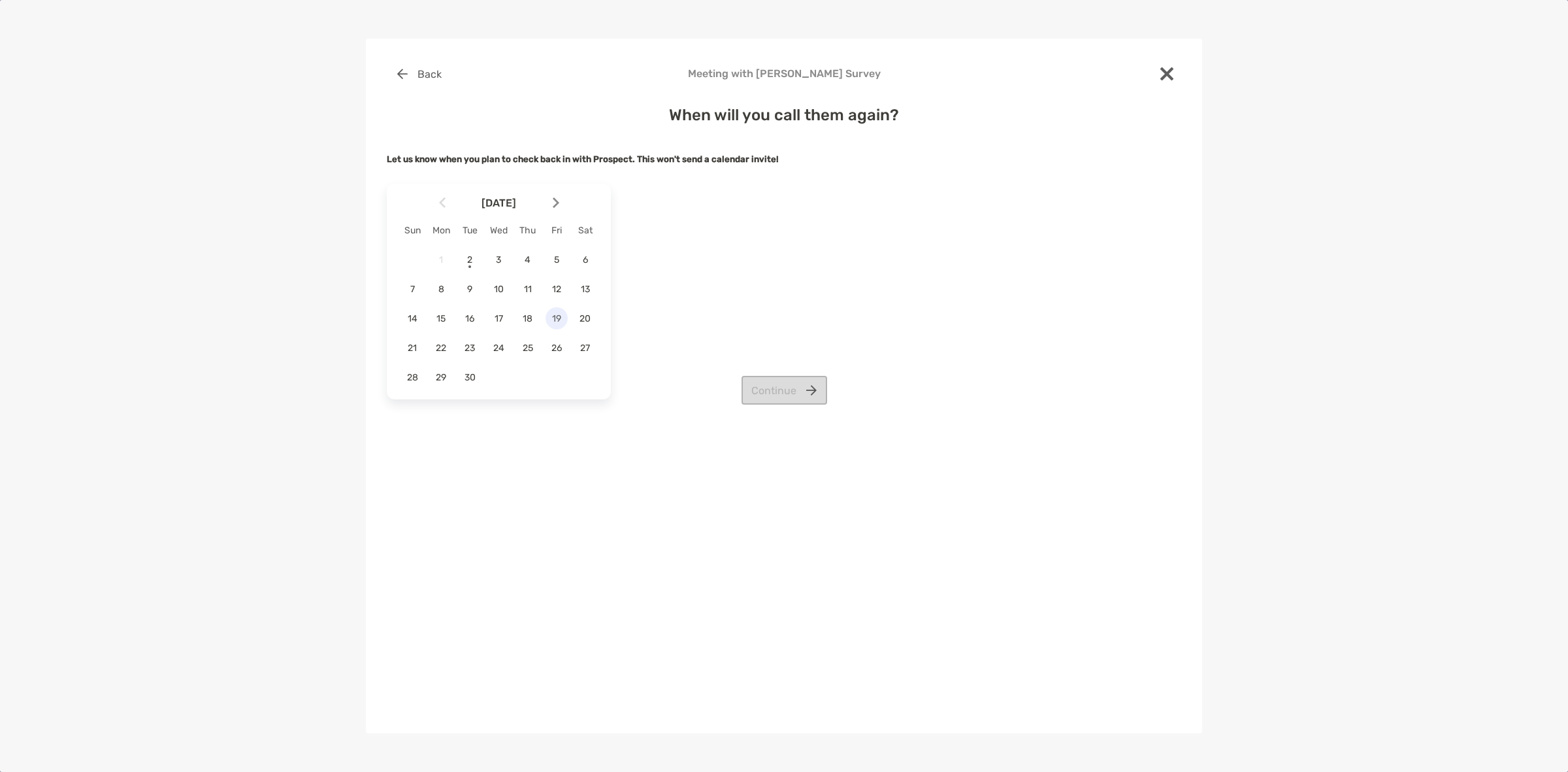
click at [554, 309] on div "19" at bounding box center [556, 319] width 22 height 22
click at [802, 390] on button "Continue" at bounding box center [785, 390] width 86 height 28
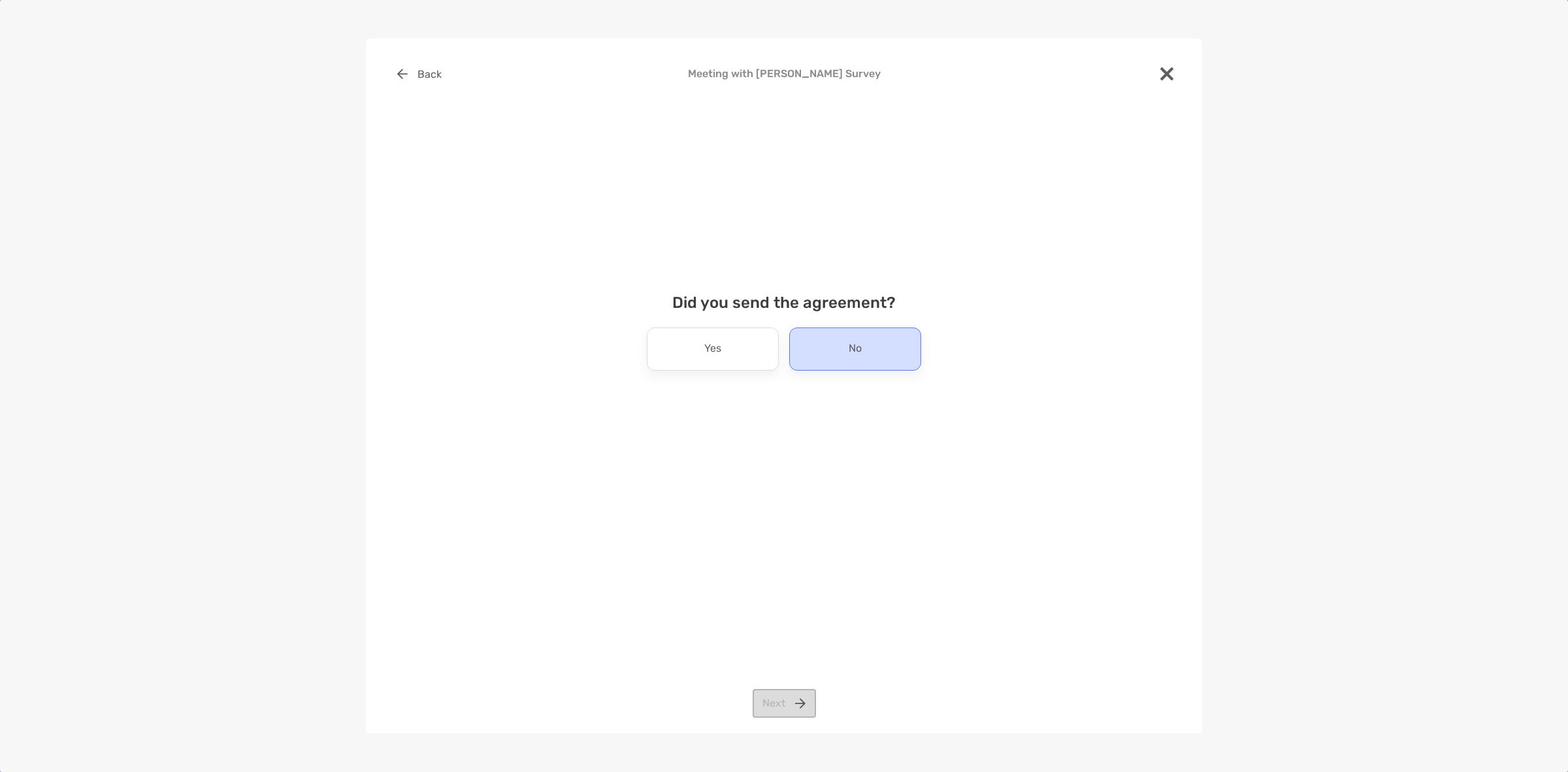
click at [822, 354] on div "No" at bounding box center [855, 349] width 132 height 43
drag, startPoint x: 802, startPoint y: 686, endPoint x: 799, endPoint y: 695, distance: 9.5
click at [800, 688] on div "Back Meeting with Bob Sanko Survey Did you send the agreement? Yes No Next" at bounding box center [784, 386] width 836 height 695
click at [798, 696] on button "Next" at bounding box center [785, 702] width 64 height 28
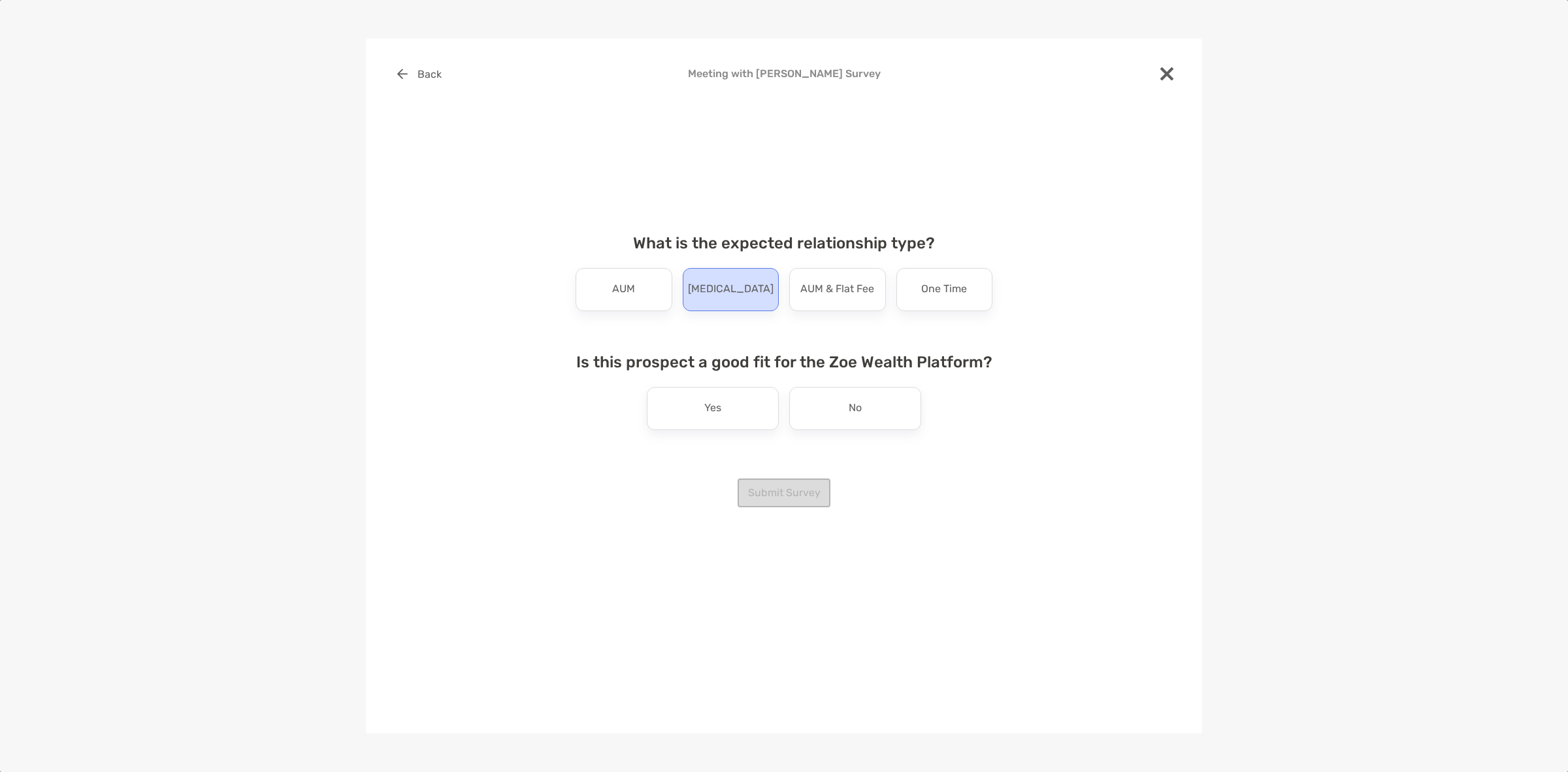
click at [762, 291] on div "Retainer" at bounding box center [731, 289] width 97 height 43
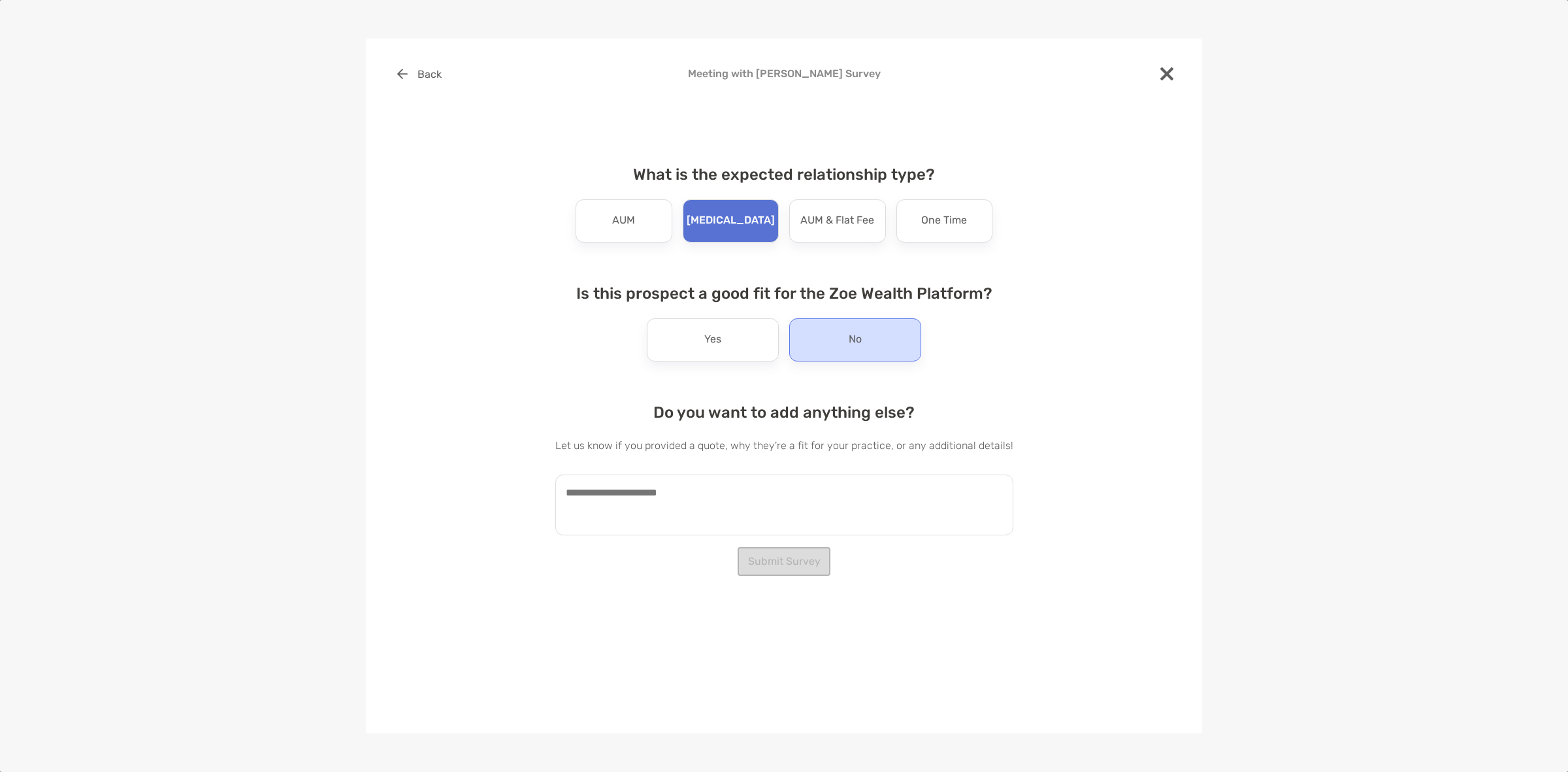
click at [847, 350] on div "No" at bounding box center [855, 340] width 132 height 43
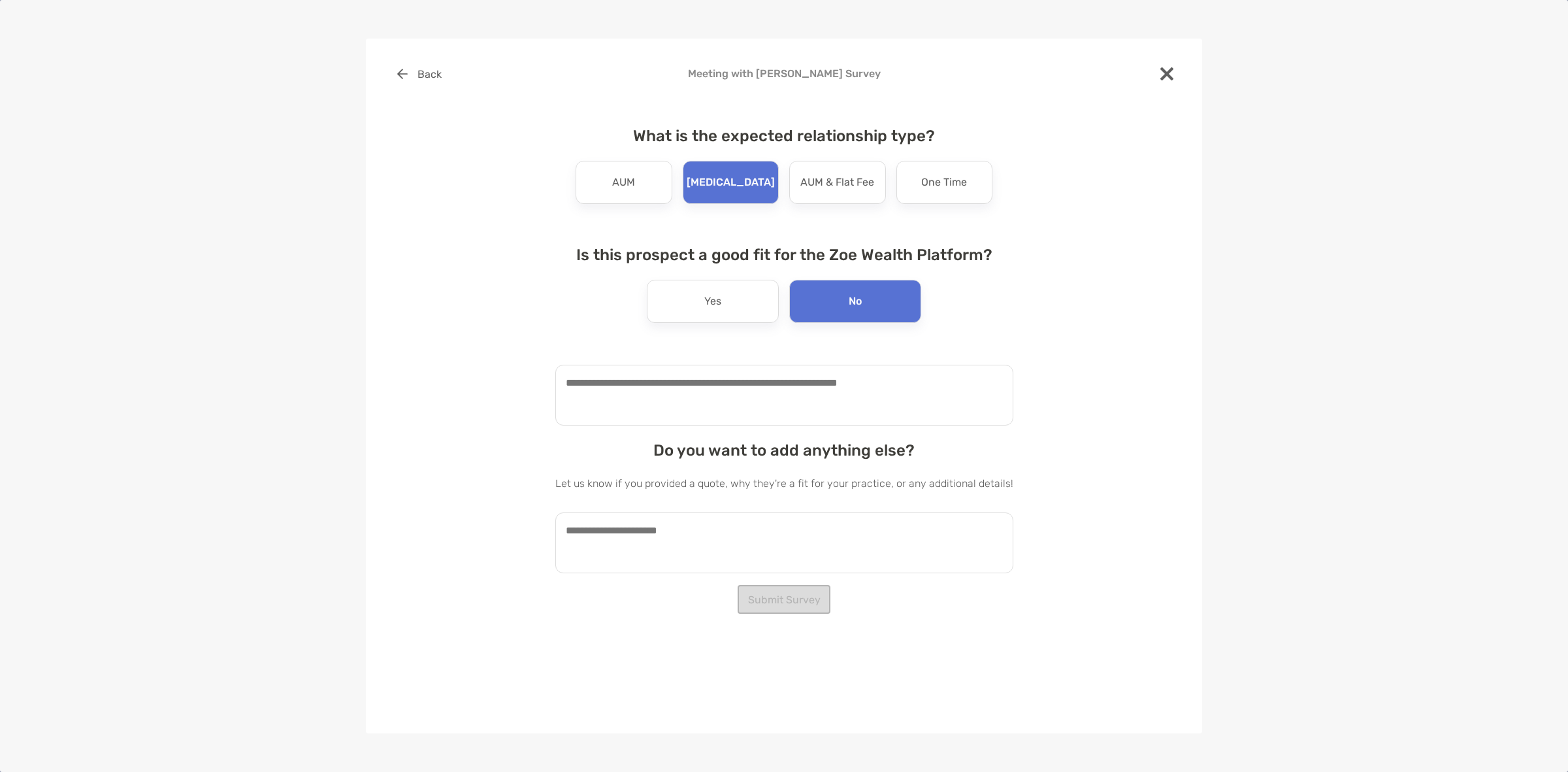
click at [833, 496] on div "Do you want to add anything else? Let us know if you provided a quote, why they…" at bounding box center [784, 508] width 458 height 132
click at [787, 431] on div "What is the expected relationship type? AUM Retainer AUM & Flat Fee One Time Is…" at bounding box center [784, 344] width 458 height 467
click at [787, 416] on textarea at bounding box center [784, 395] width 458 height 61
type textarea "**********"
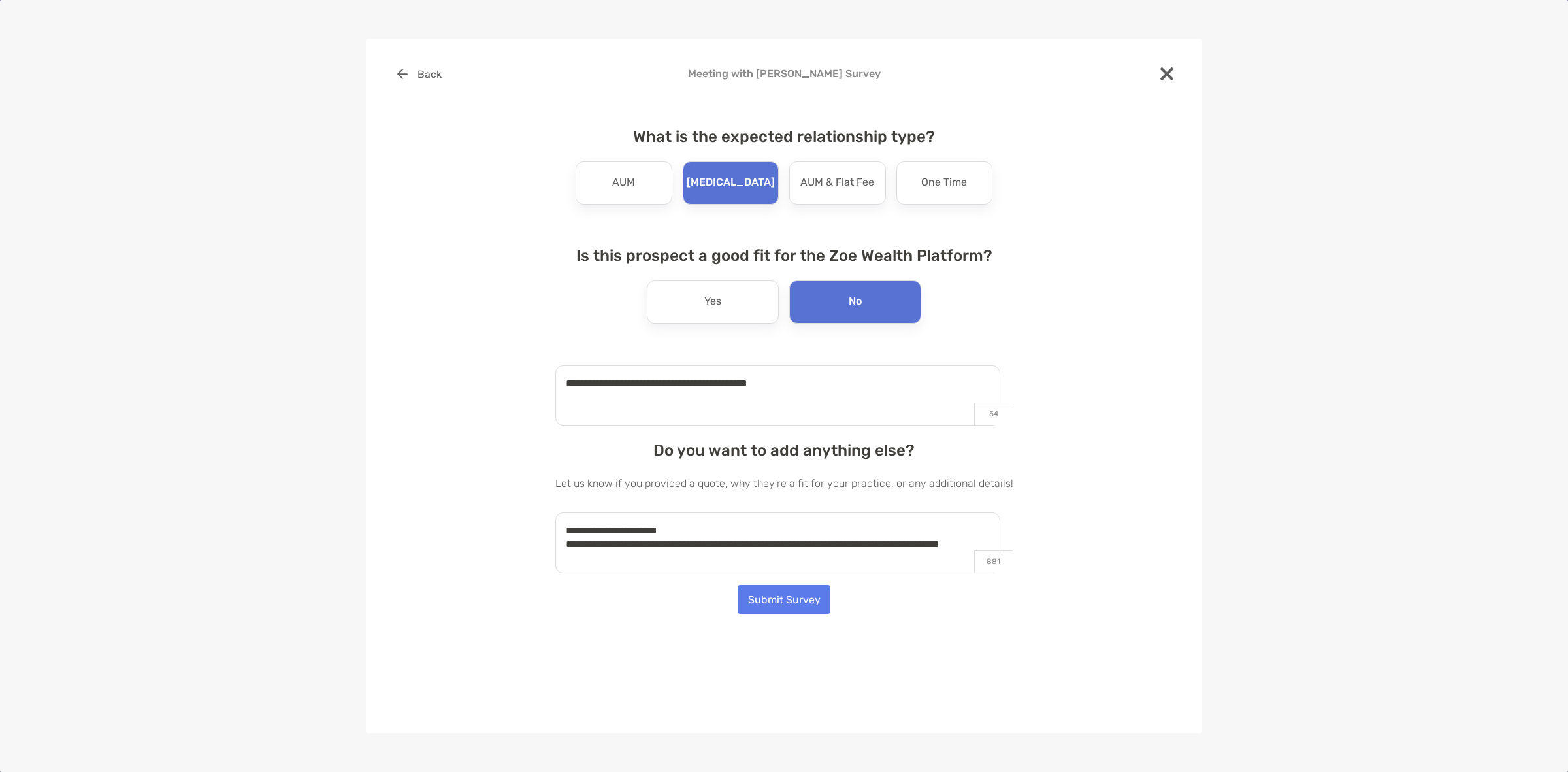
type textarea "**********"
click at [821, 619] on div "**********" at bounding box center [784, 386] width 836 height 695
click at [800, 608] on button "Submit Survey" at bounding box center [784, 599] width 93 height 28
